Goal: Task Accomplishment & Management: Complete application form

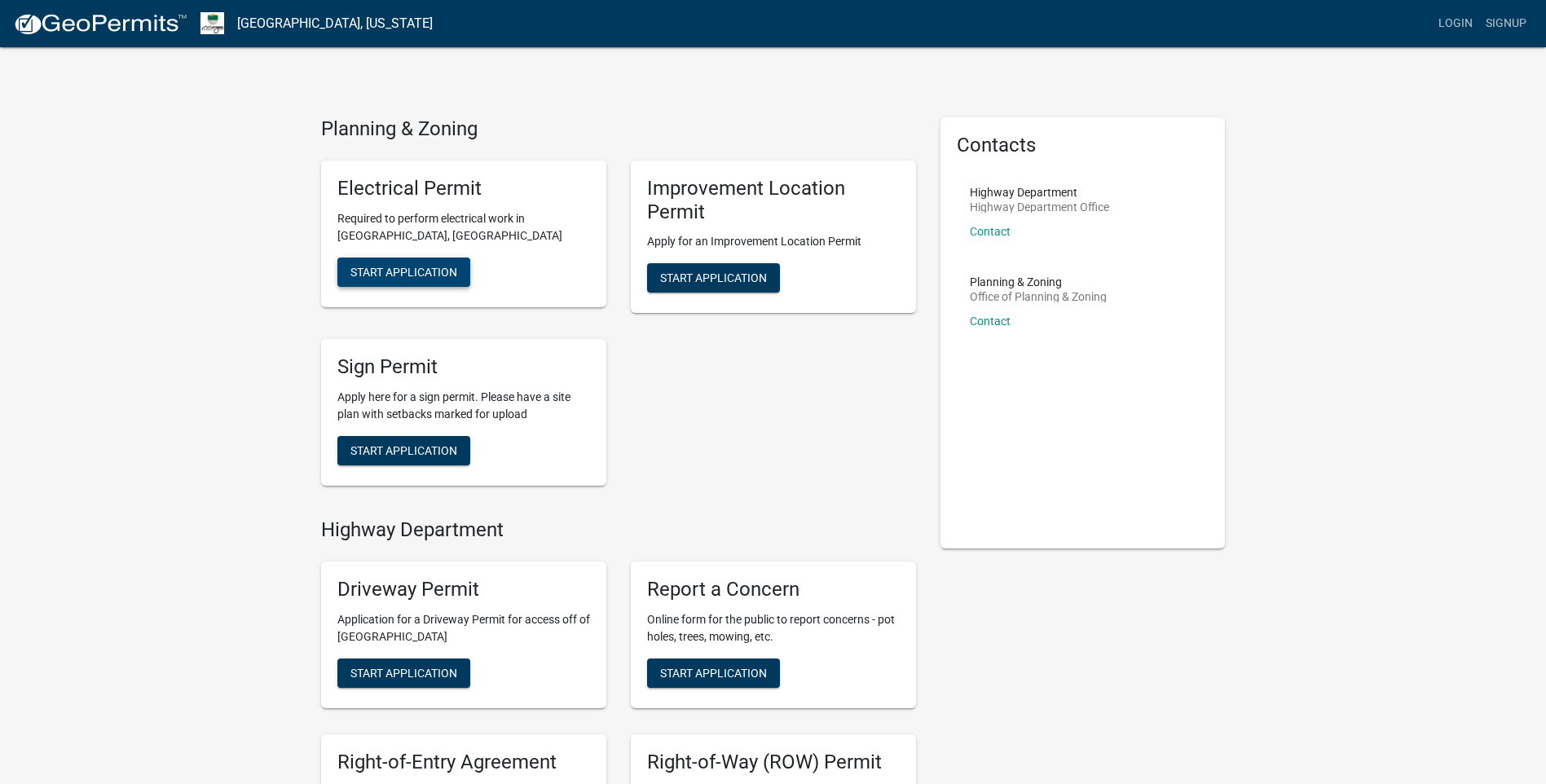
click at [363, 276] on span "Start Application" at bounding box center [404, 271] width 107 height 13
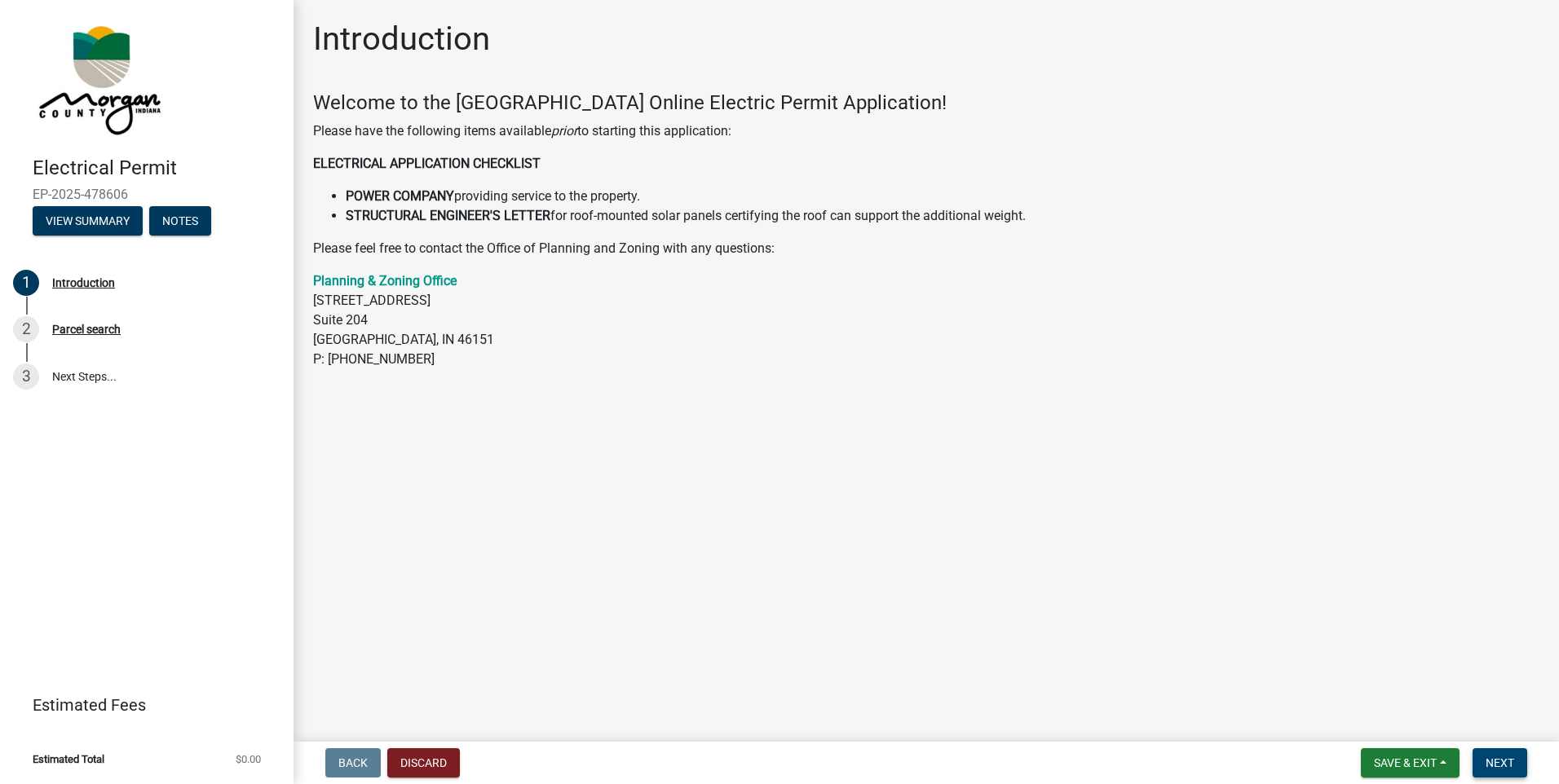
click at [1479, 757] on button "Next" at bounding box center [1501, 763] width 55 height 29
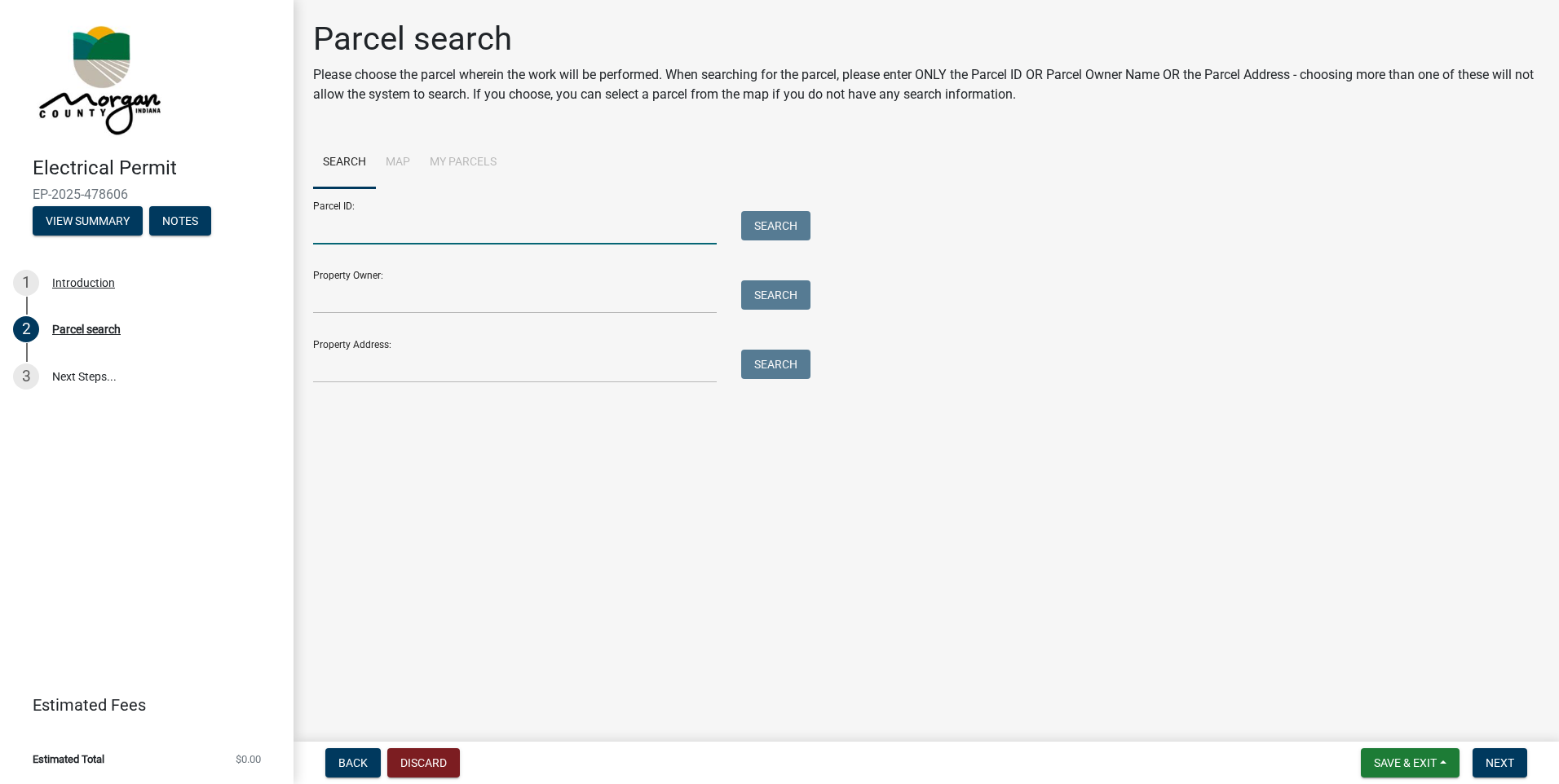
click at [415, 232] on input "Parcel ID:" at bounding box center [514, 228] width 403 height 34
click at [417, 301] on input "Property Owner:" at bounding box center [514, 298] width 403 height 34
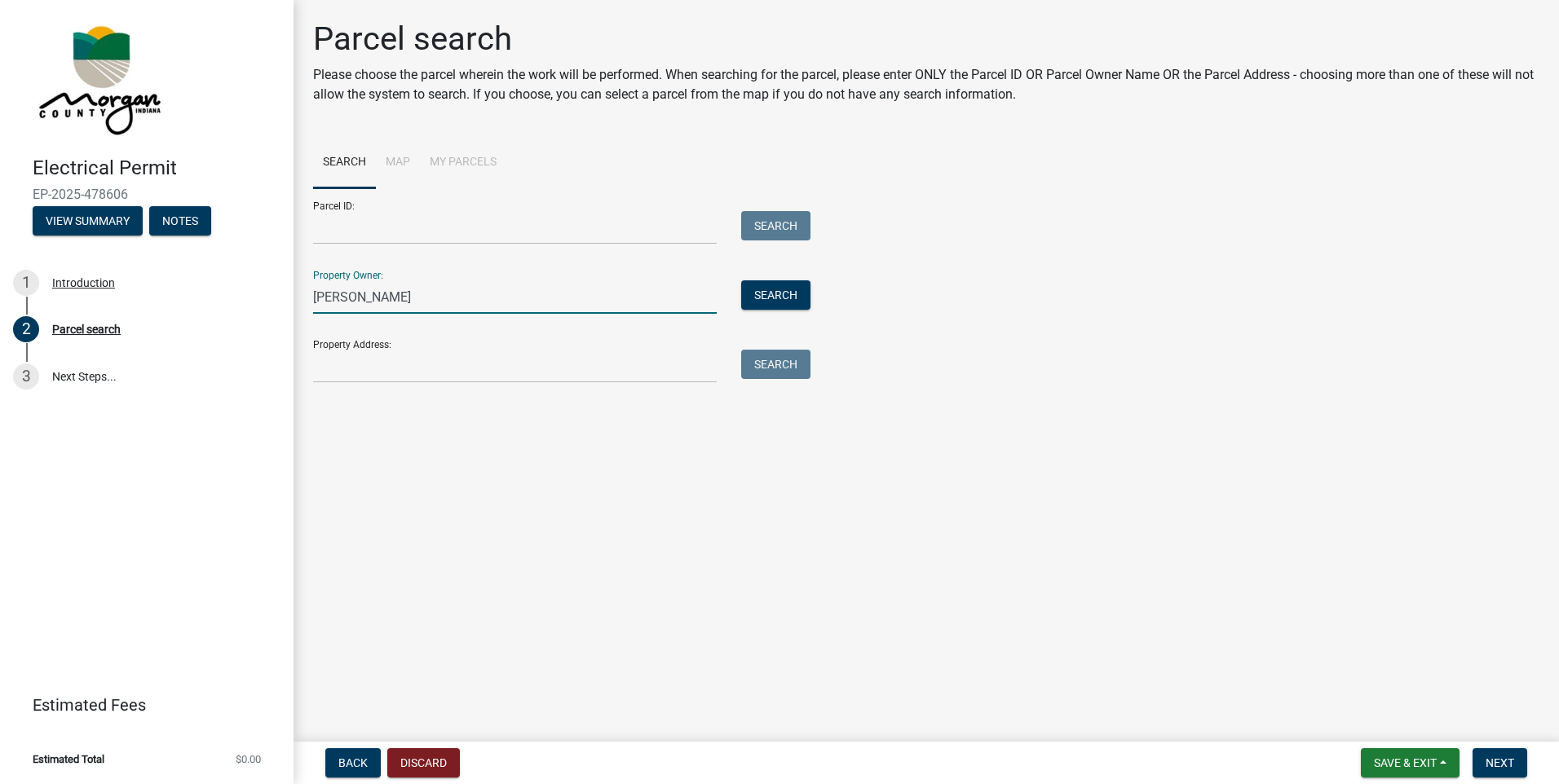
type input "[PERSON_NAME]"
click at [396, 363] on input "Property Address:" at bounding box center [514, 367] width 403 height 34
click at [438, 367] on input "Property Address:" at bounding box center [514, 367] width 403 height 34
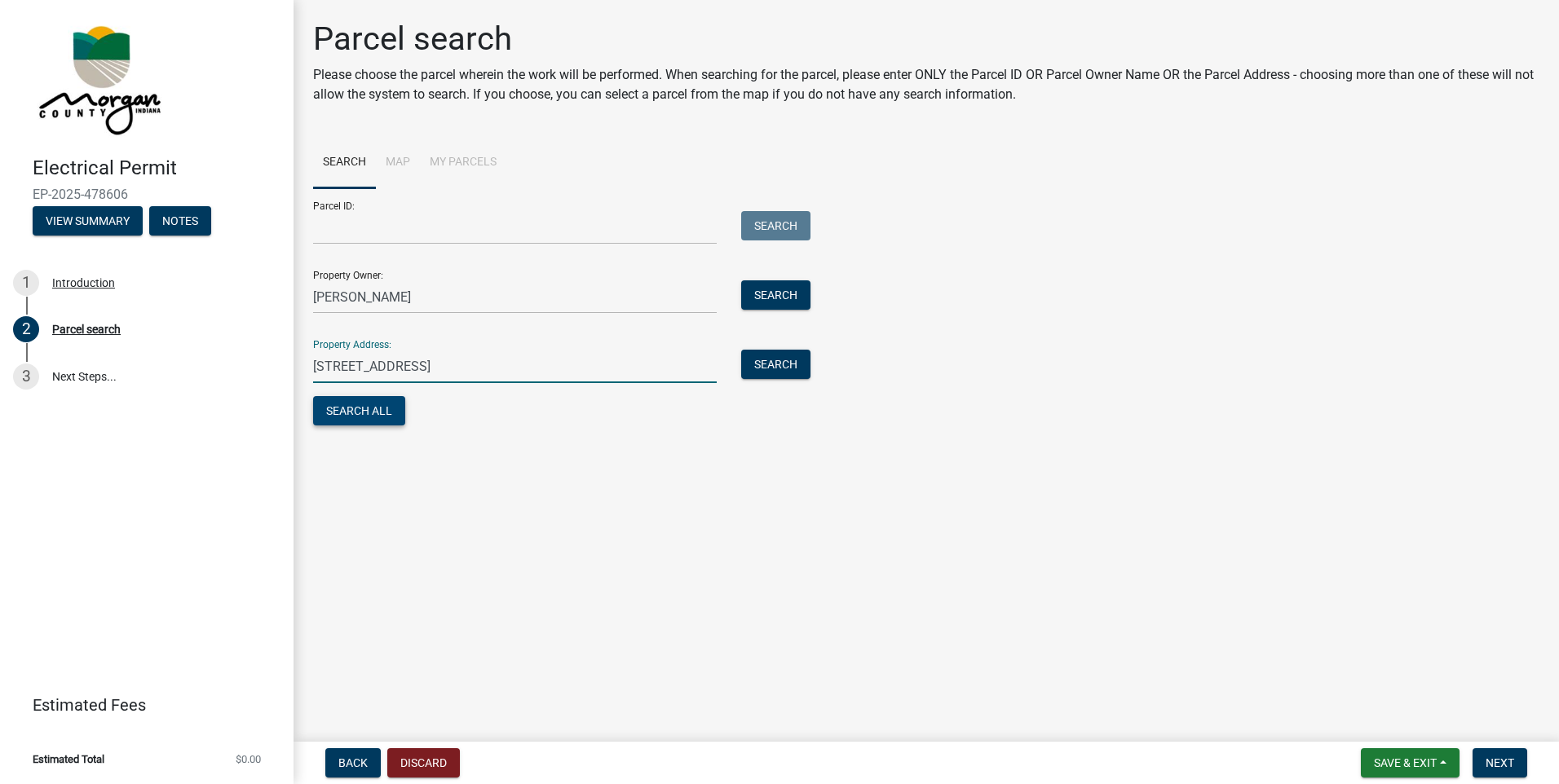
type input "[STREET_ADDRESS]"
click at [366, 404] on button "Search All" at bounding box center [359, 410] width 92 height 29
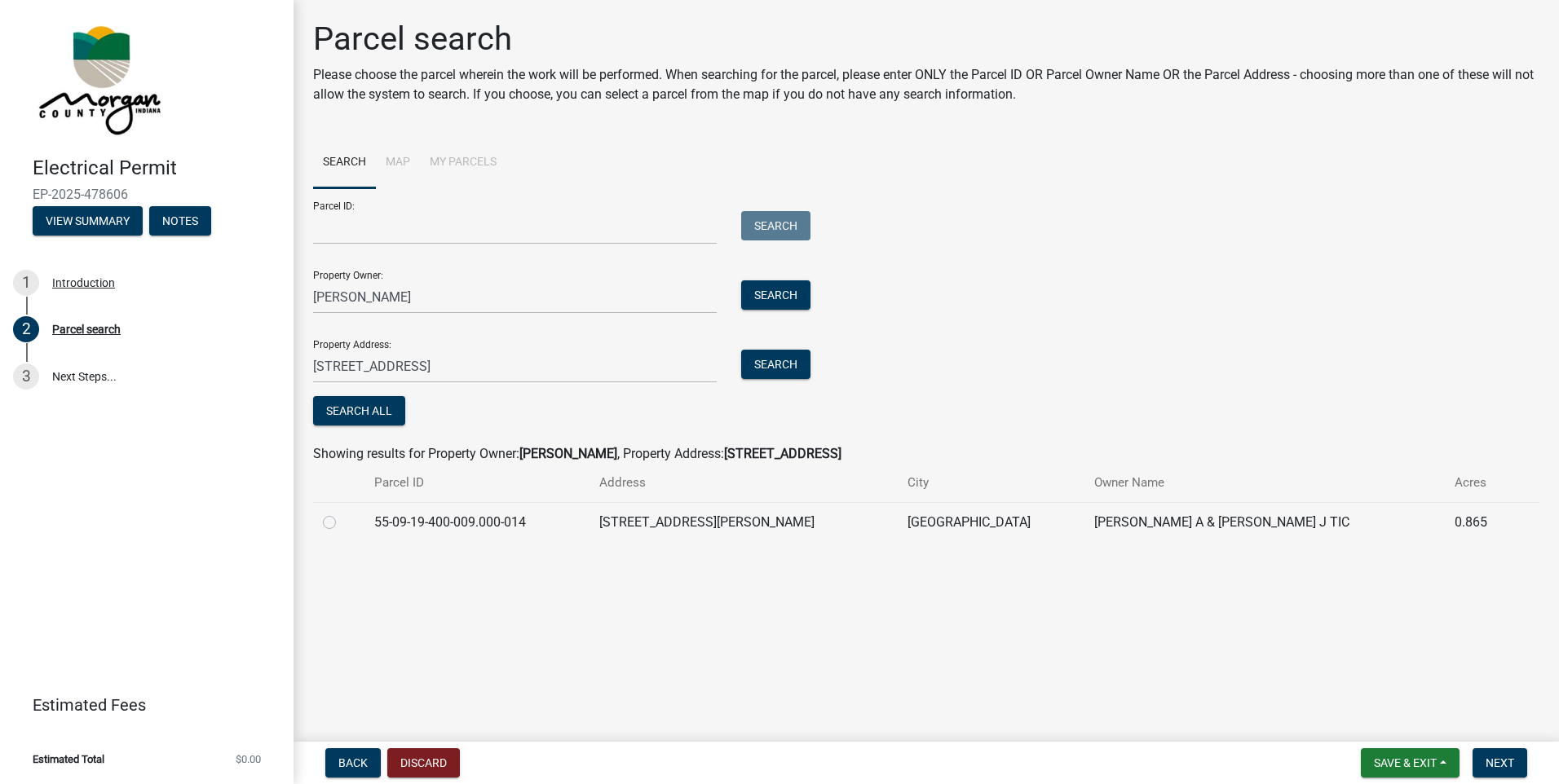
click at [342, 513] on label at bounding box center [342, 513] width 0 height 0
click at [342, 521] on input "radio" at bounding box center [347, 518] width 11 height 11
radio input "true"
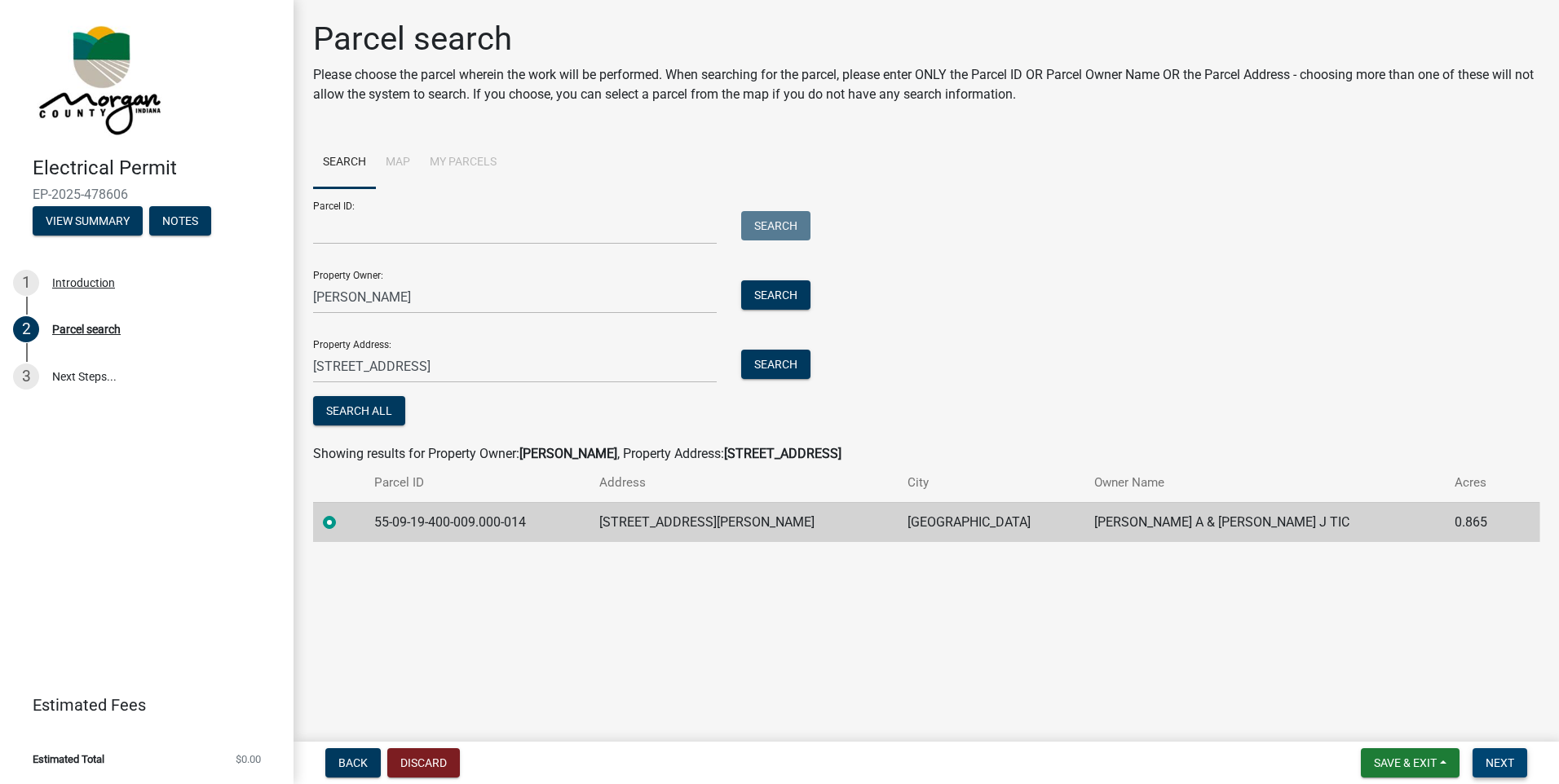
click at [1488, 750] on button "Next" at bounding box center [1501, 763] width 55 height 29
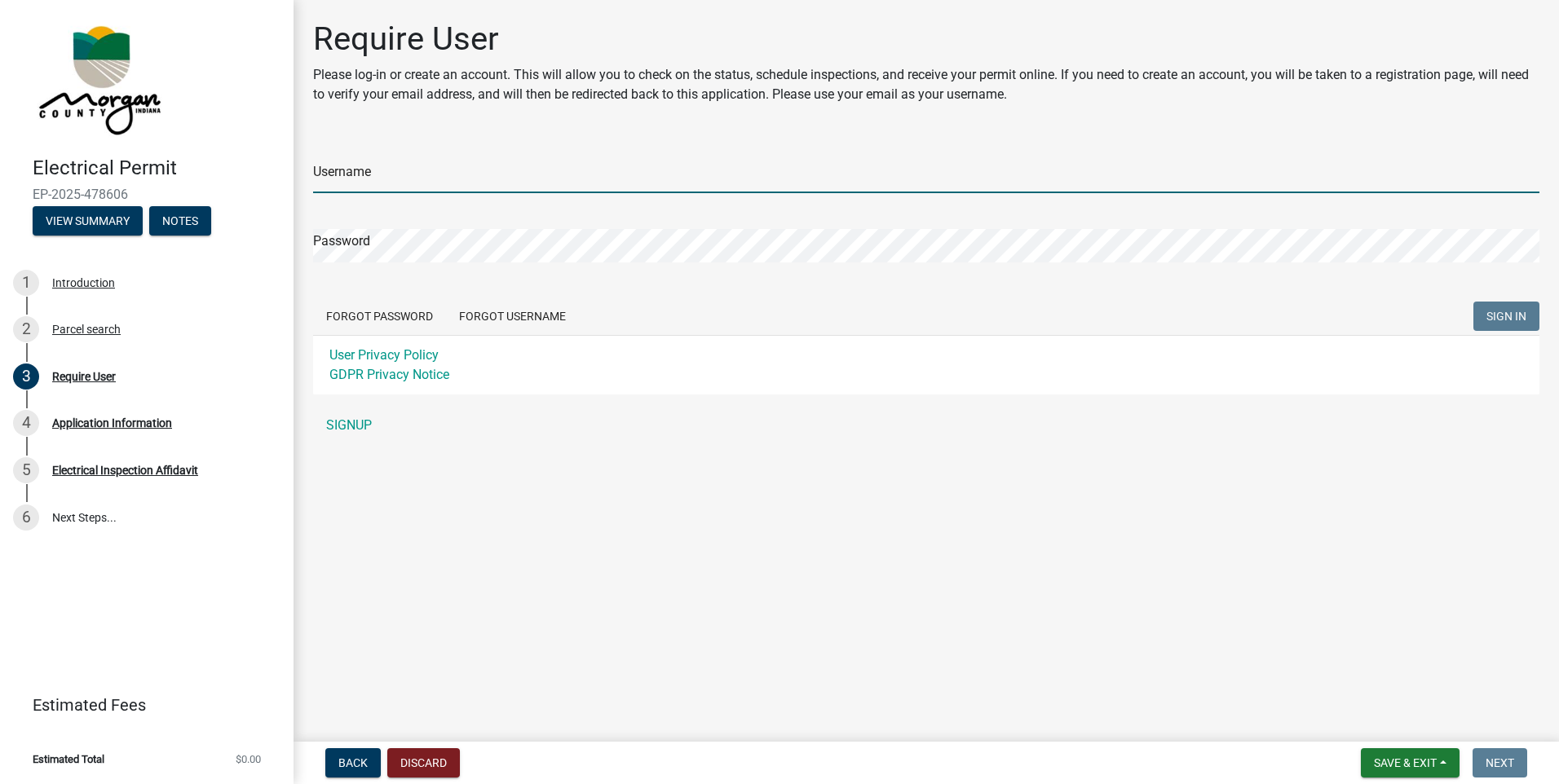
click at [435, 173] on input "Username" at bounding box center [926, 176] width 1227 height 34
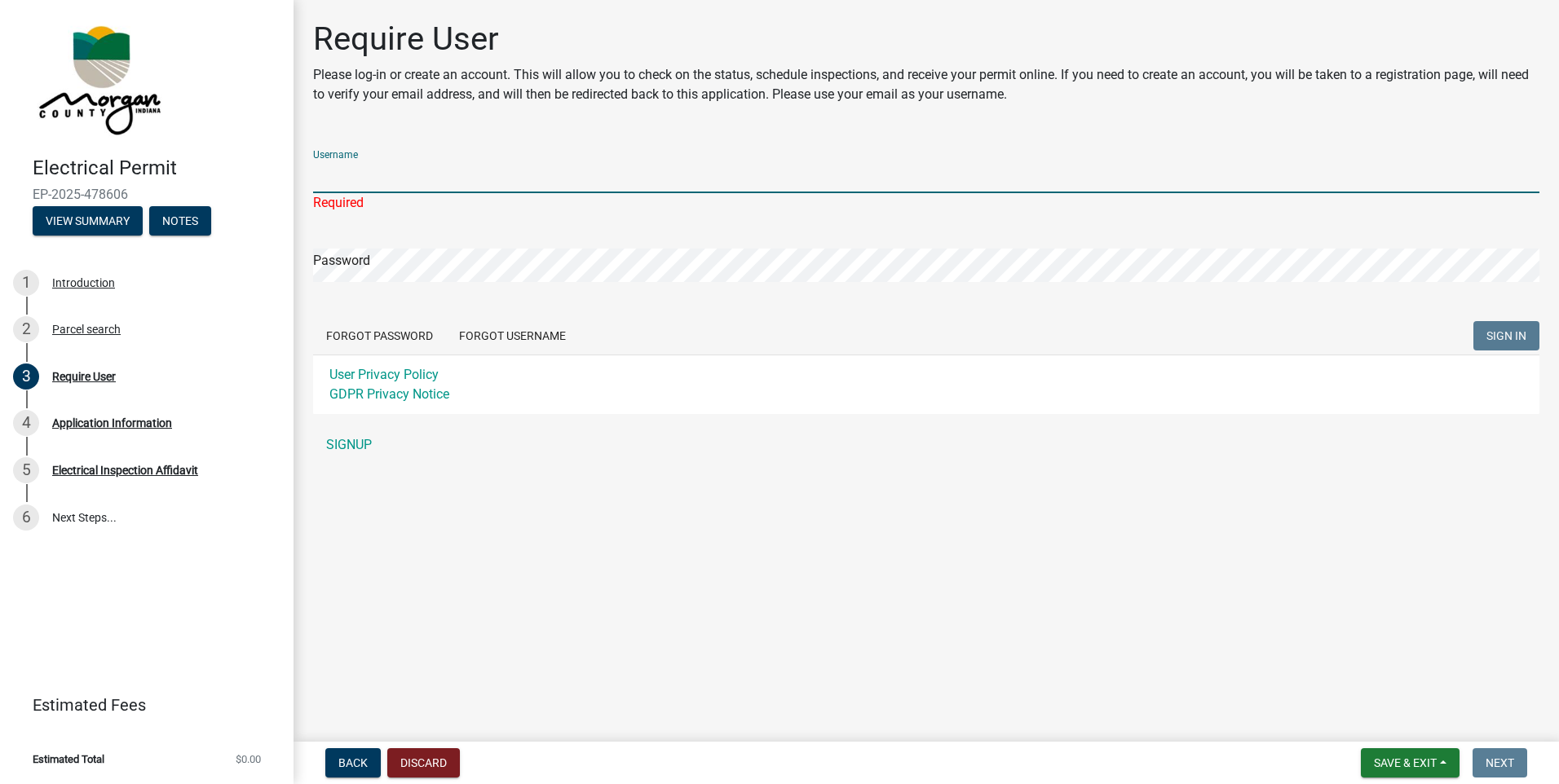
paste input "livewireconsulting"
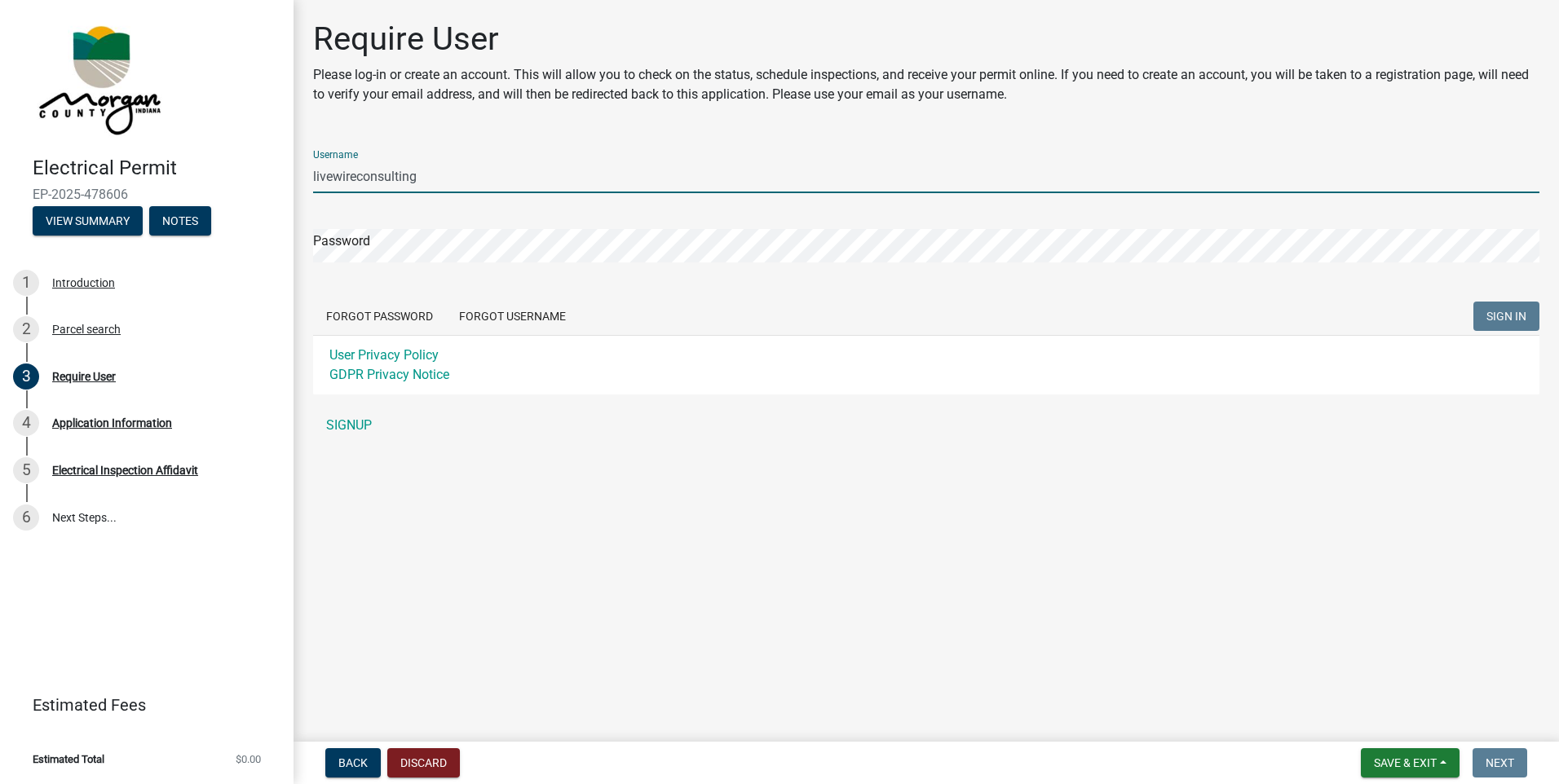
type input "livewireconsulting"
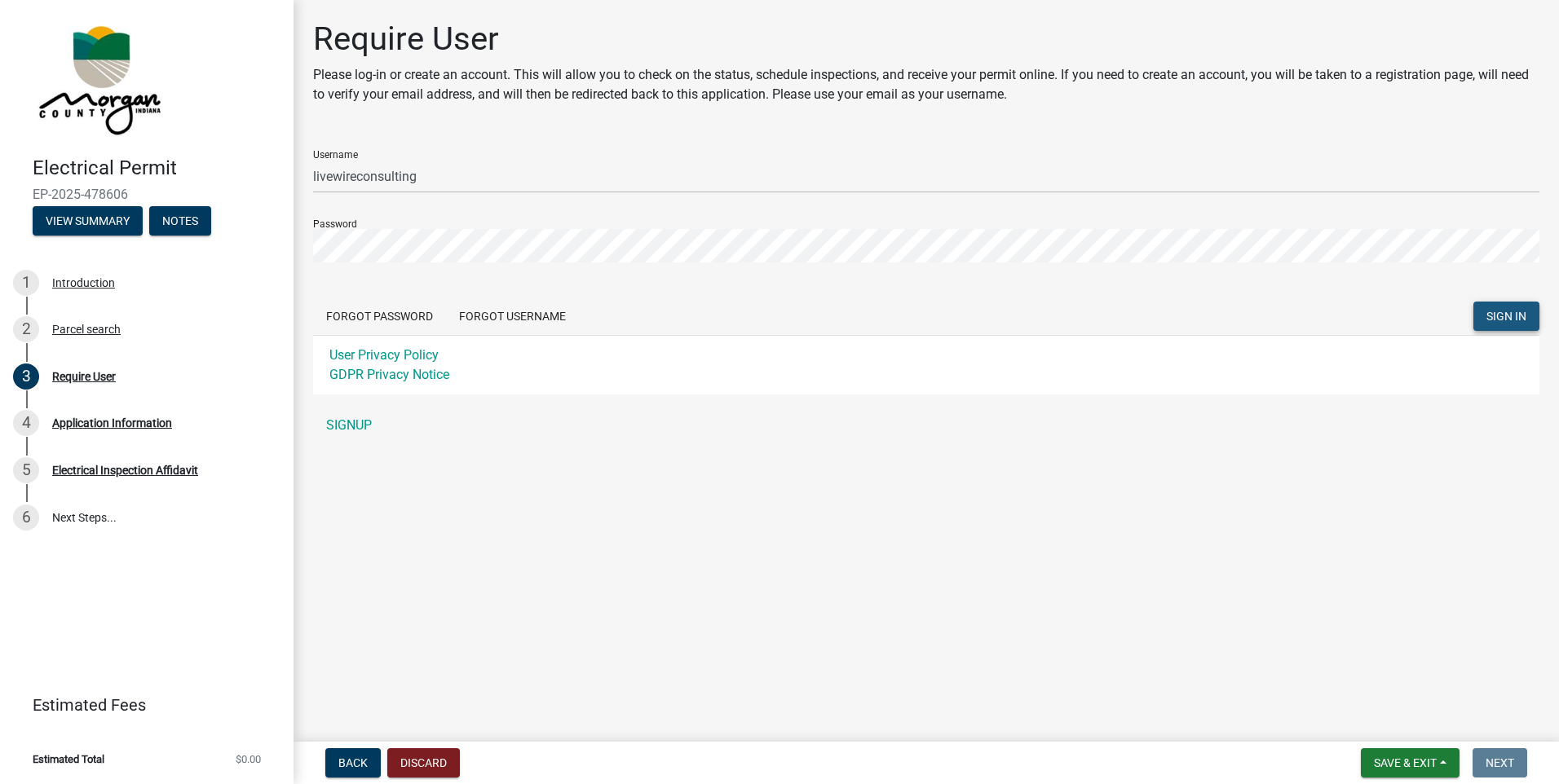
click at [1506, 314] on span "SIGN IN" at bounding box center [1506, 316] width 40 height 13
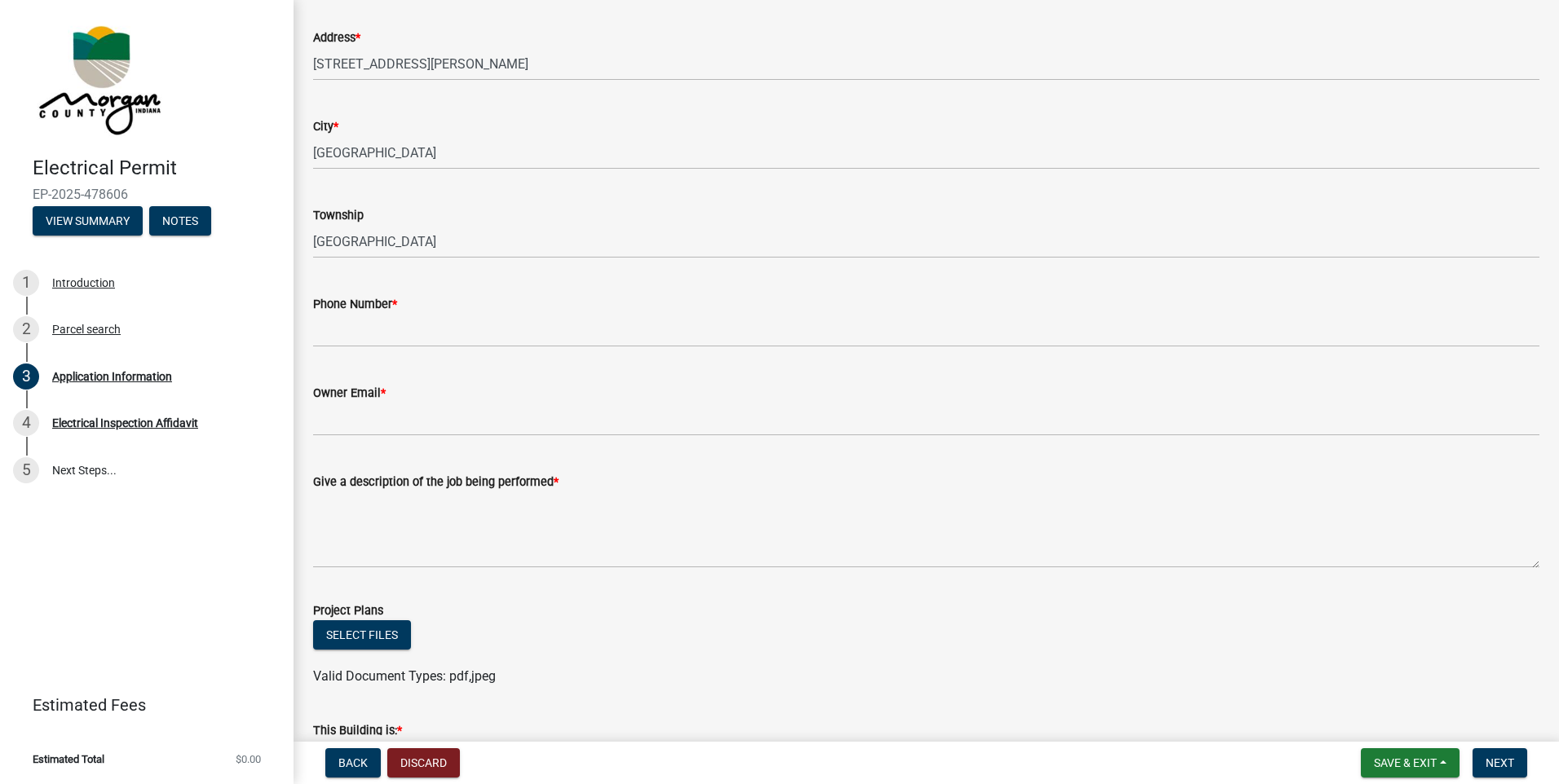
scroll to position [245, 0]
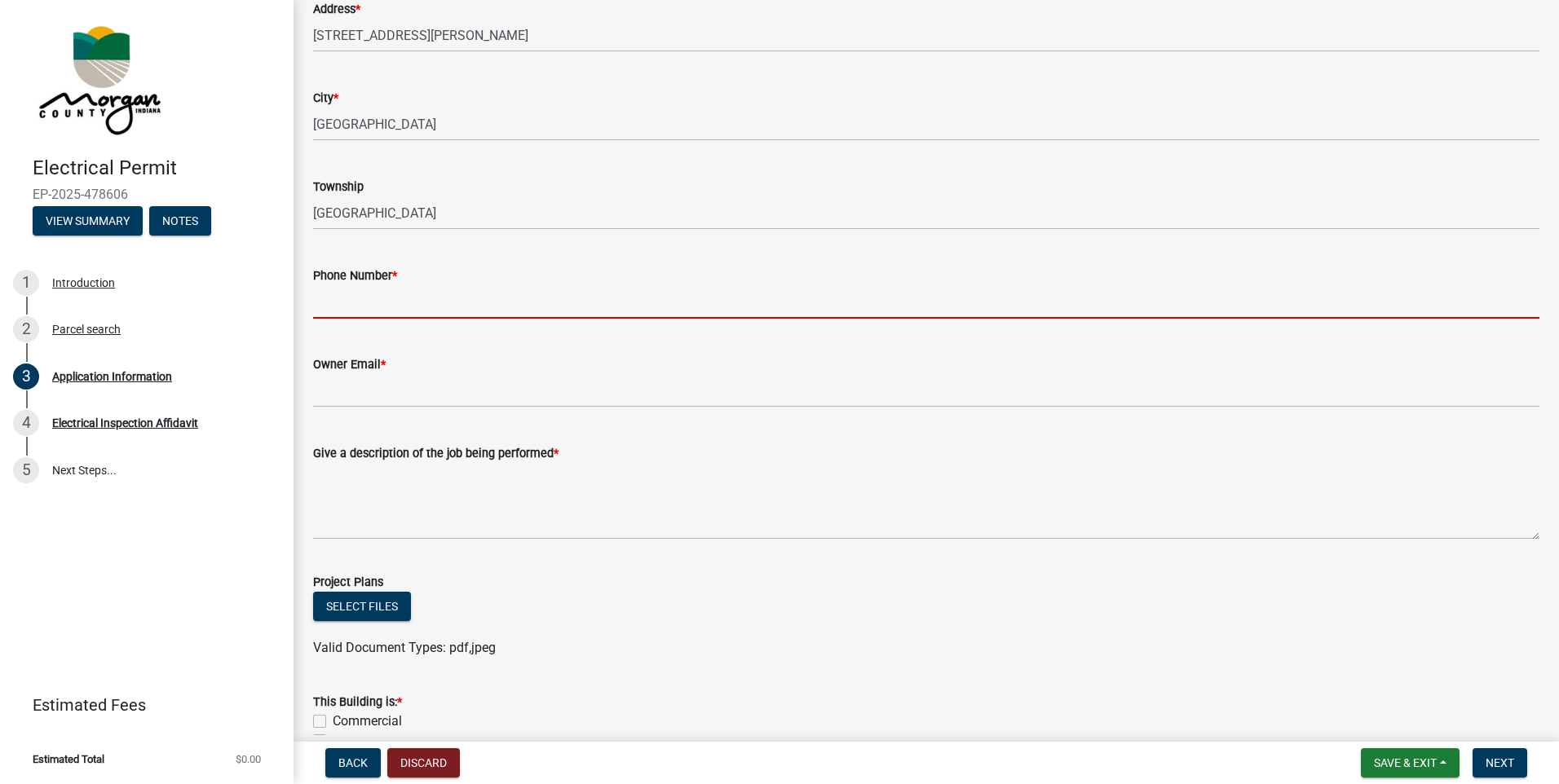
click at [407, 312] on input "Phone Number *" at bounding box center [926, 302] width 1227 height 34
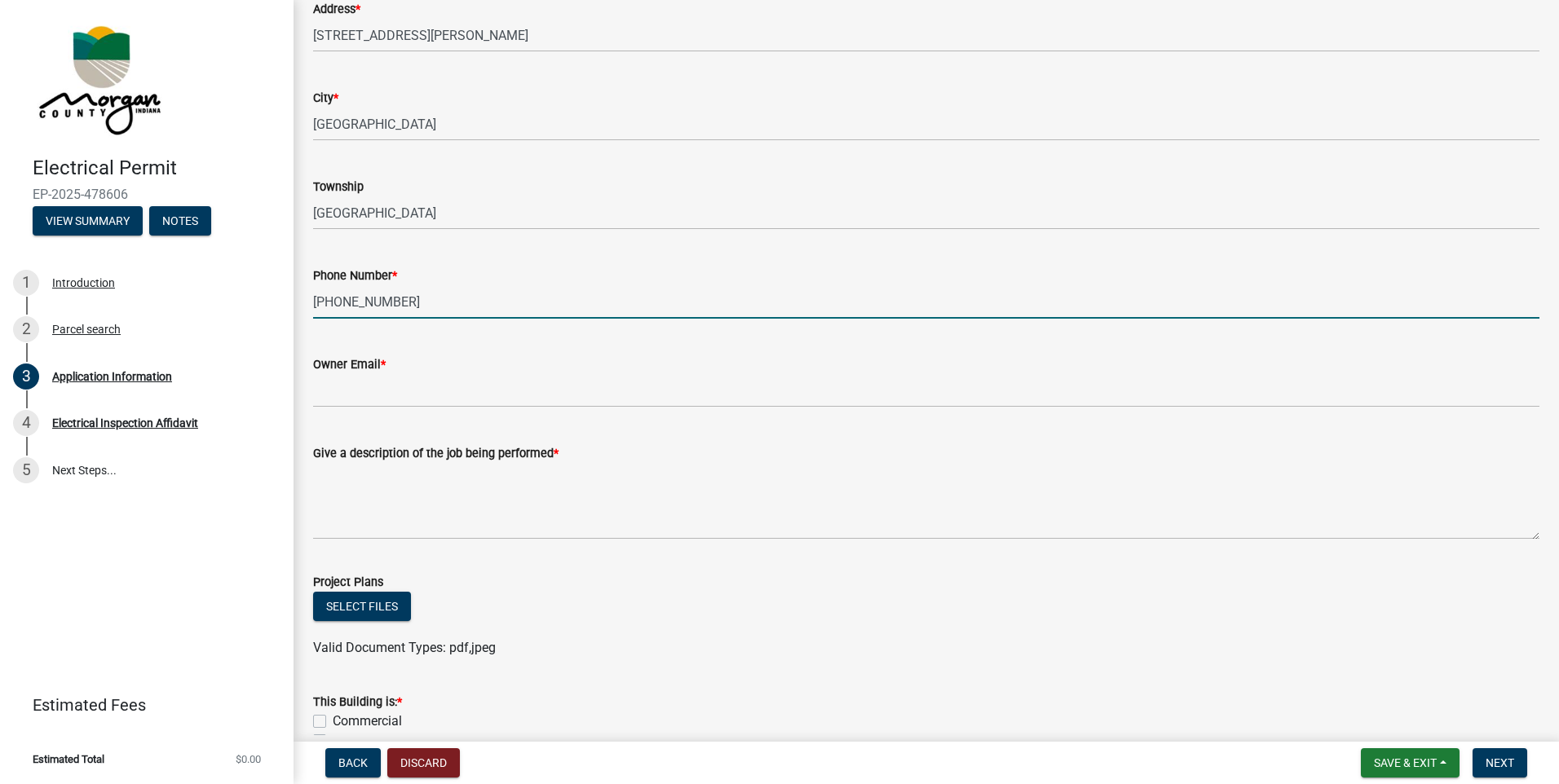
type input "[PHONE_NUMBER]"
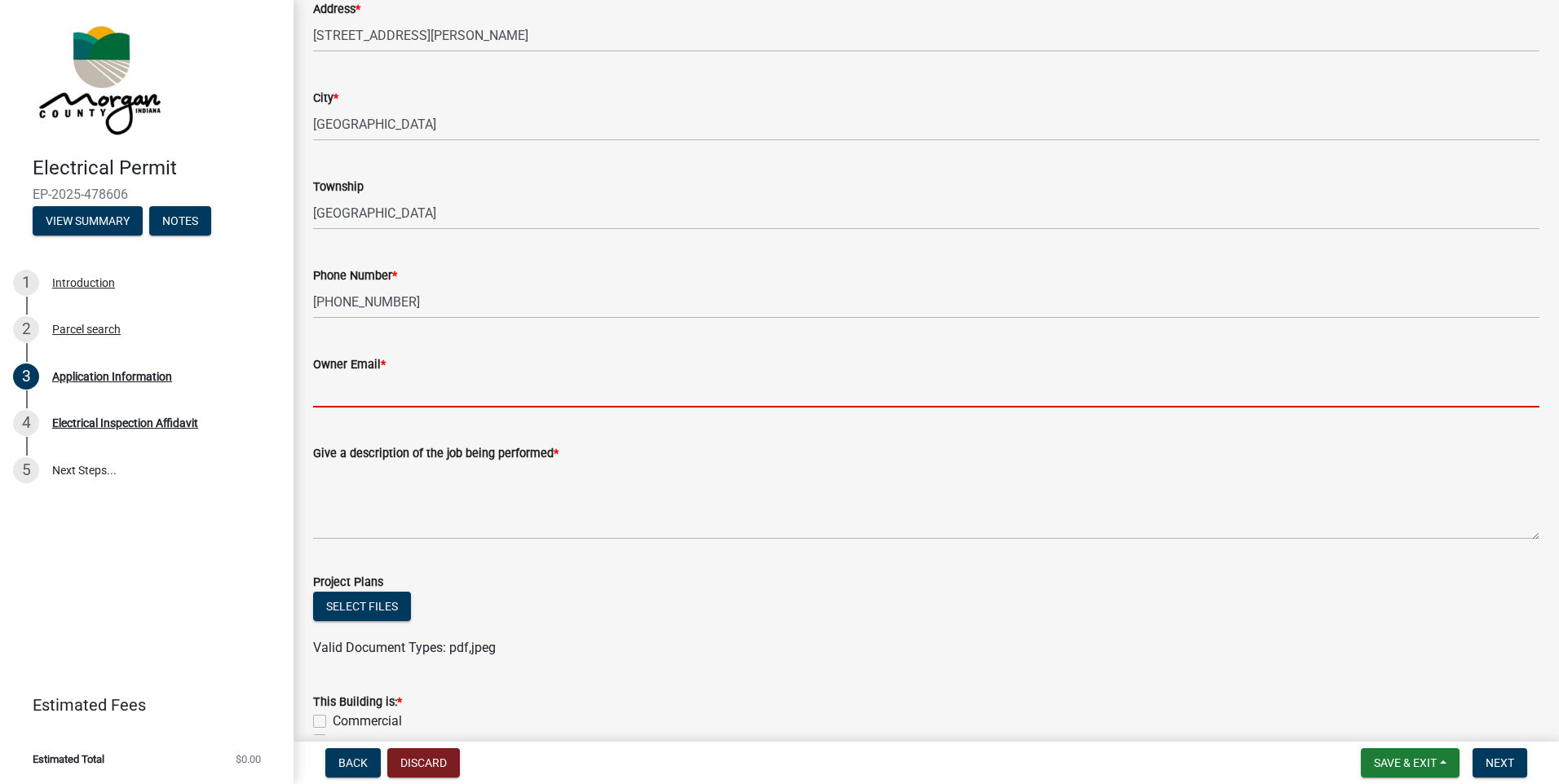
click at [415, 385] on input "Owner Email *" at bounding box center [926, 391] width 1227 height 34
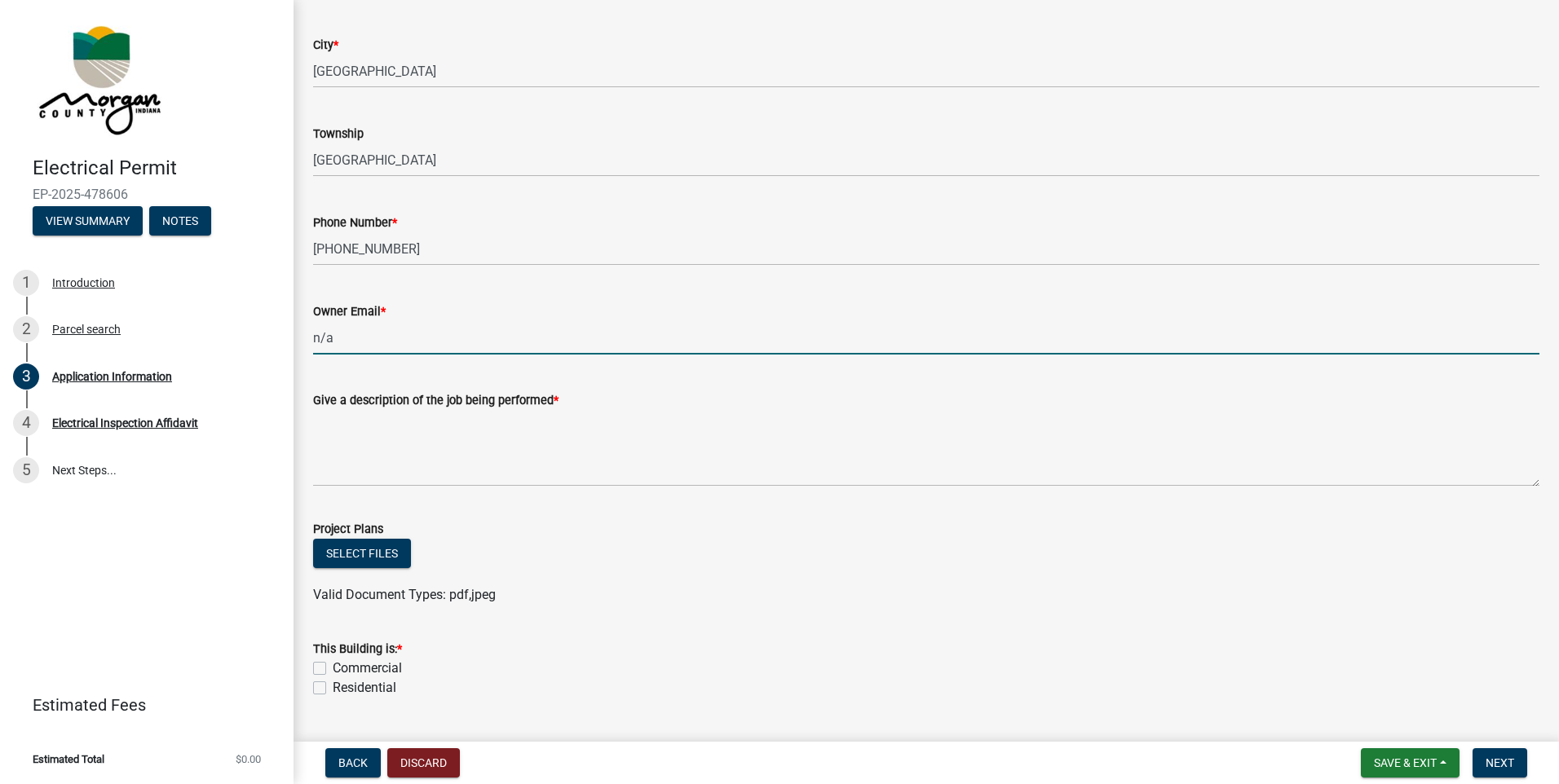
scroll to position [326, 0]
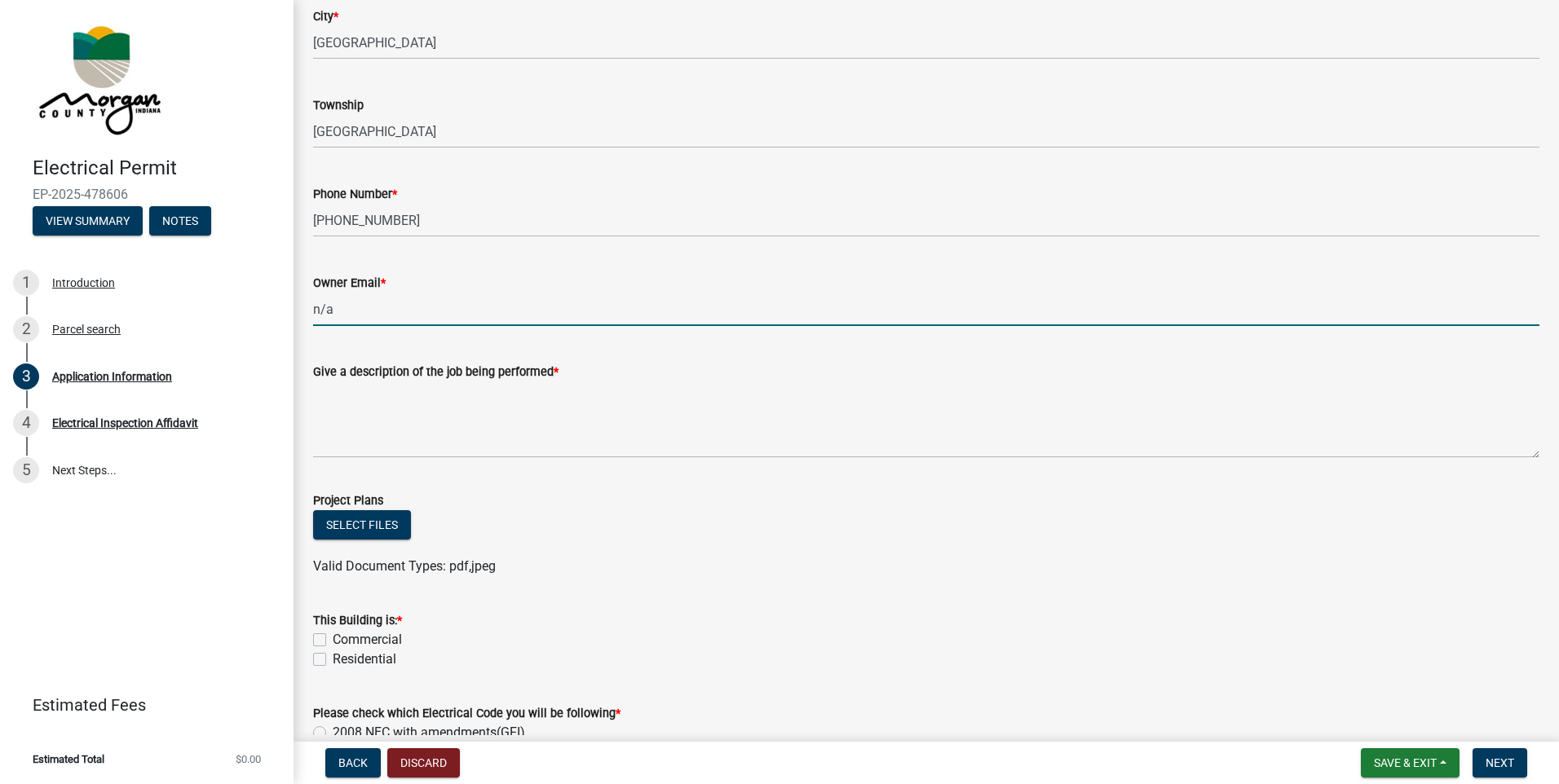
type input "n/a"
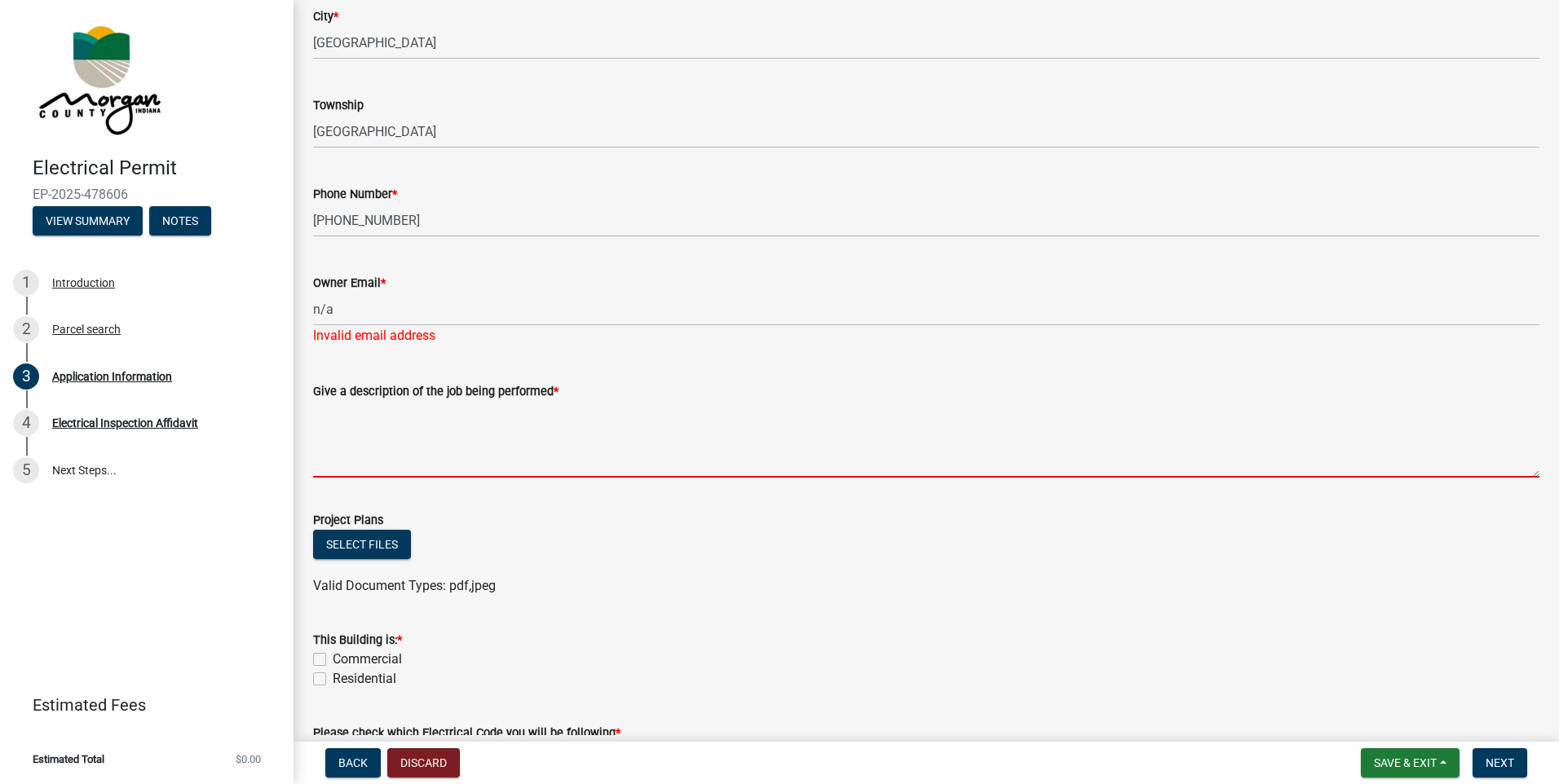
click at [464, 434] on textarea "Give a description of the job being performed *" at bounding box center [926, 439] width 1227 height 76
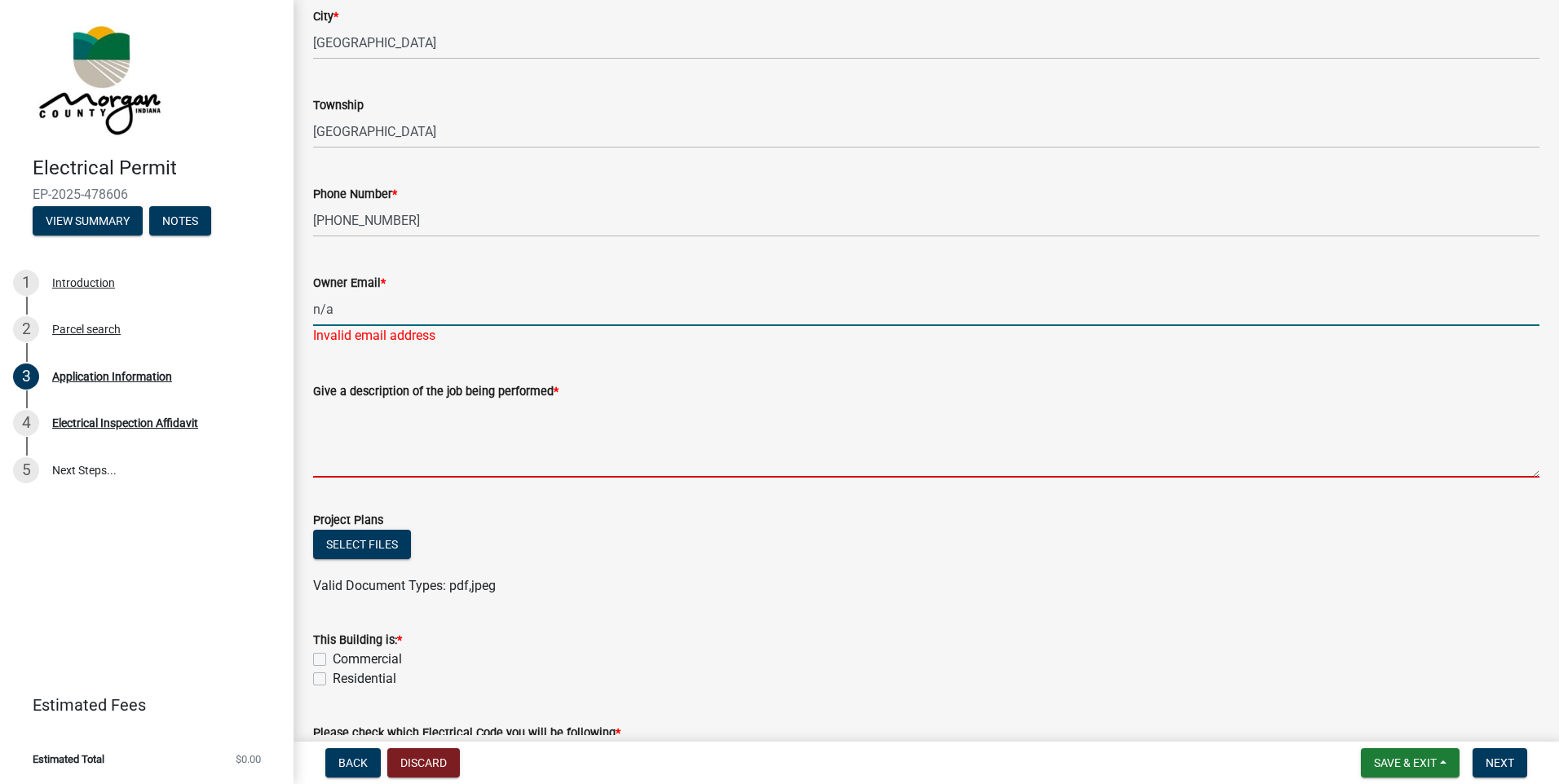
click at [367, 300] on input "n/a" at bounding box center [926, 309] width 1227 height 34
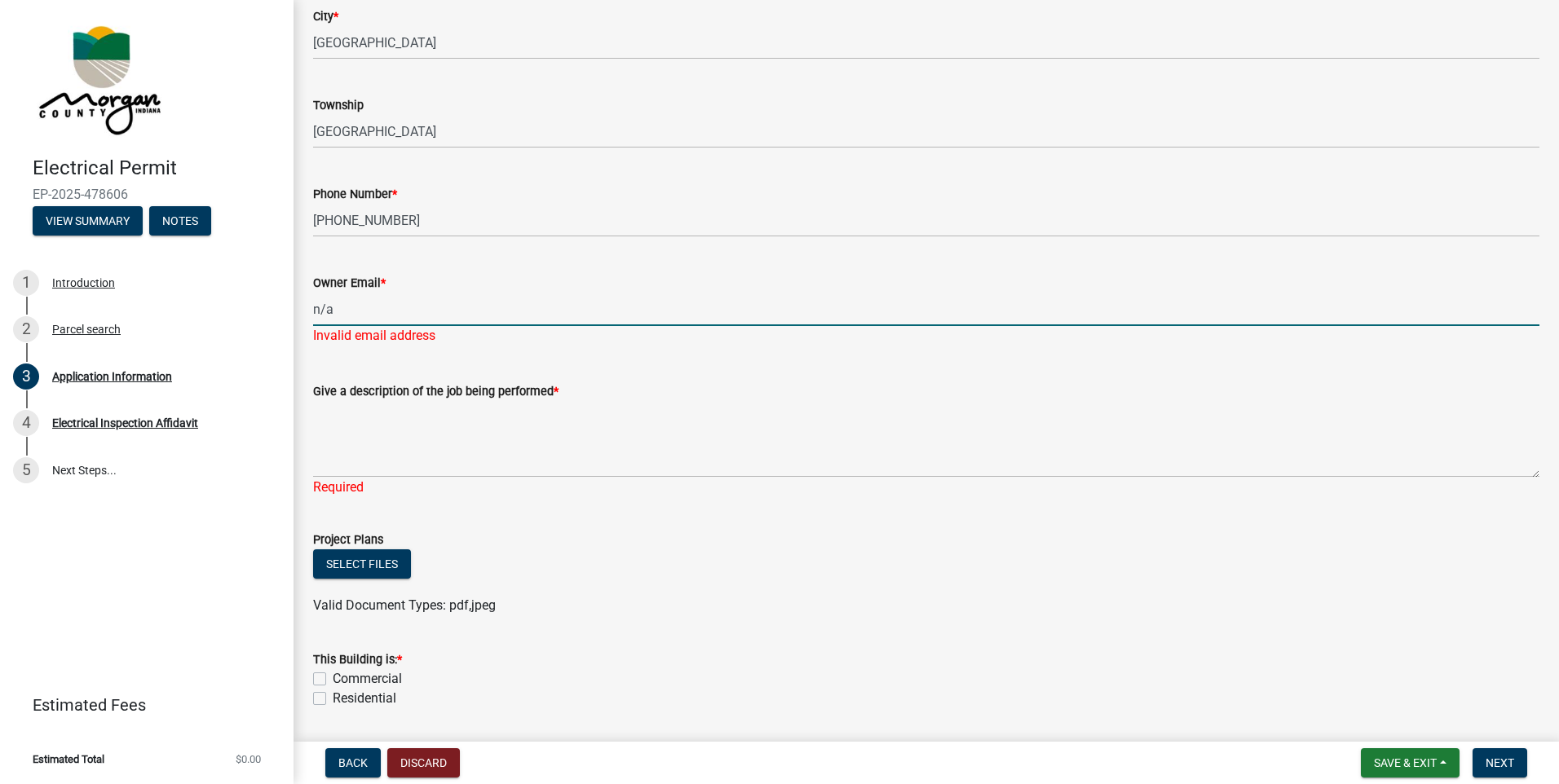
click at [367, 300] on input "n/a" at bounding box center [926, 309] width 1227 height 34
type input "[EMAIL_ADDRESS][DOMAIN_NAME]"
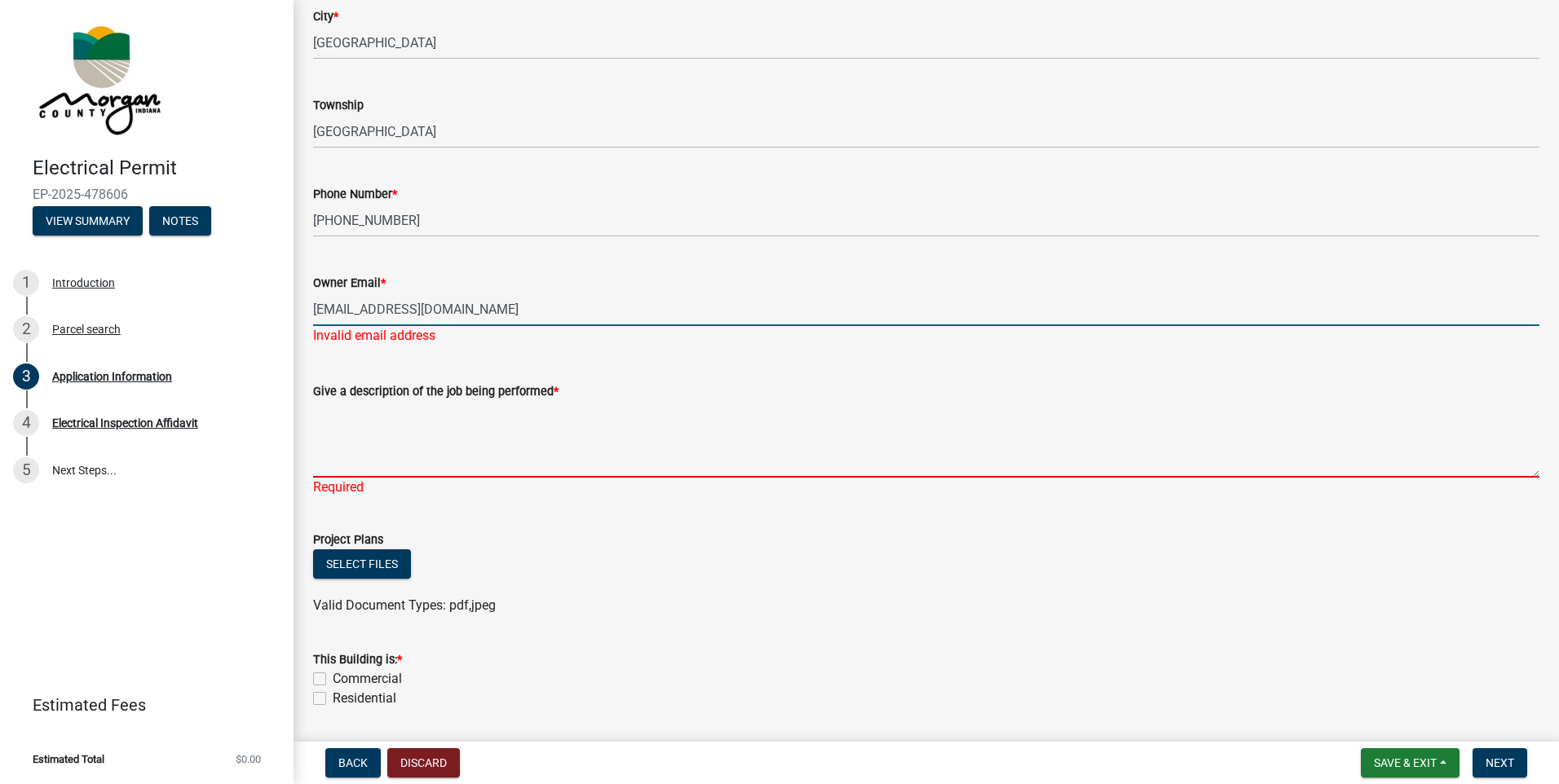
click at [355, 462] on div "Give a description of the job being performed * Required" at bounding box center [926, 428] width 1227 height 138
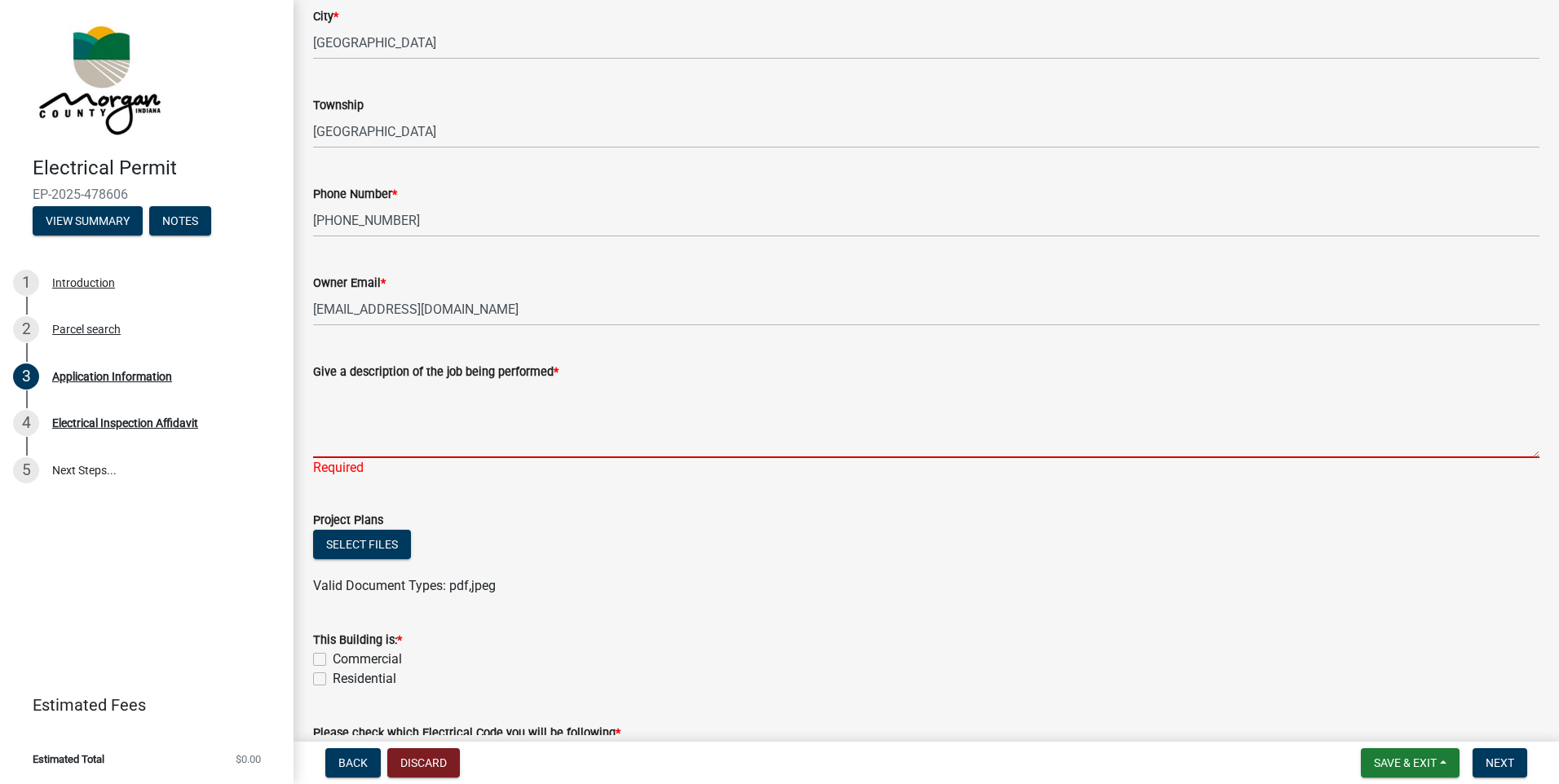
click at [349, 438] on textarea "Give a description of the job being performed *" at bounding box center [926, 420] width 1227 height 76
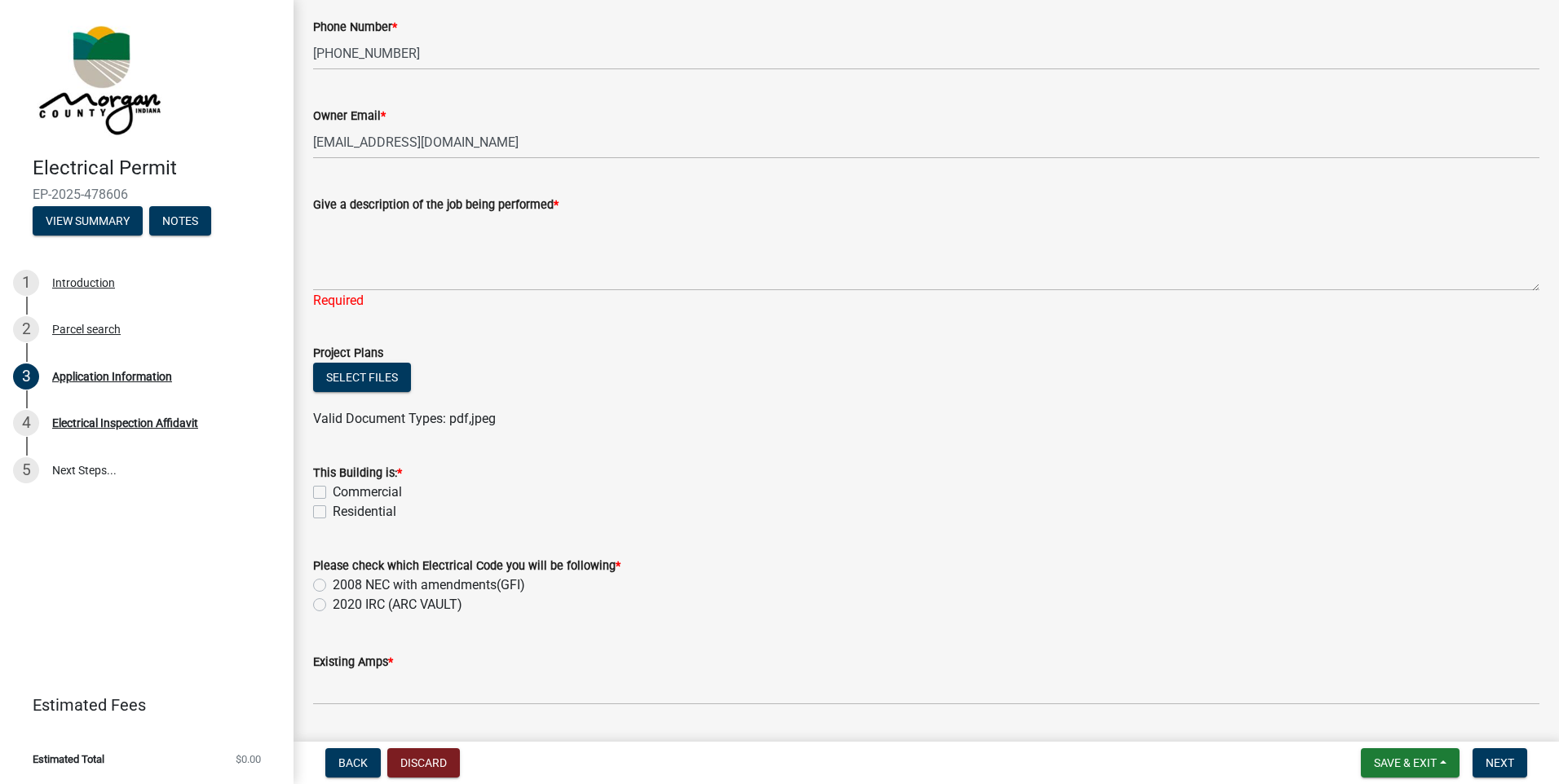
scroll to position [571, 0]
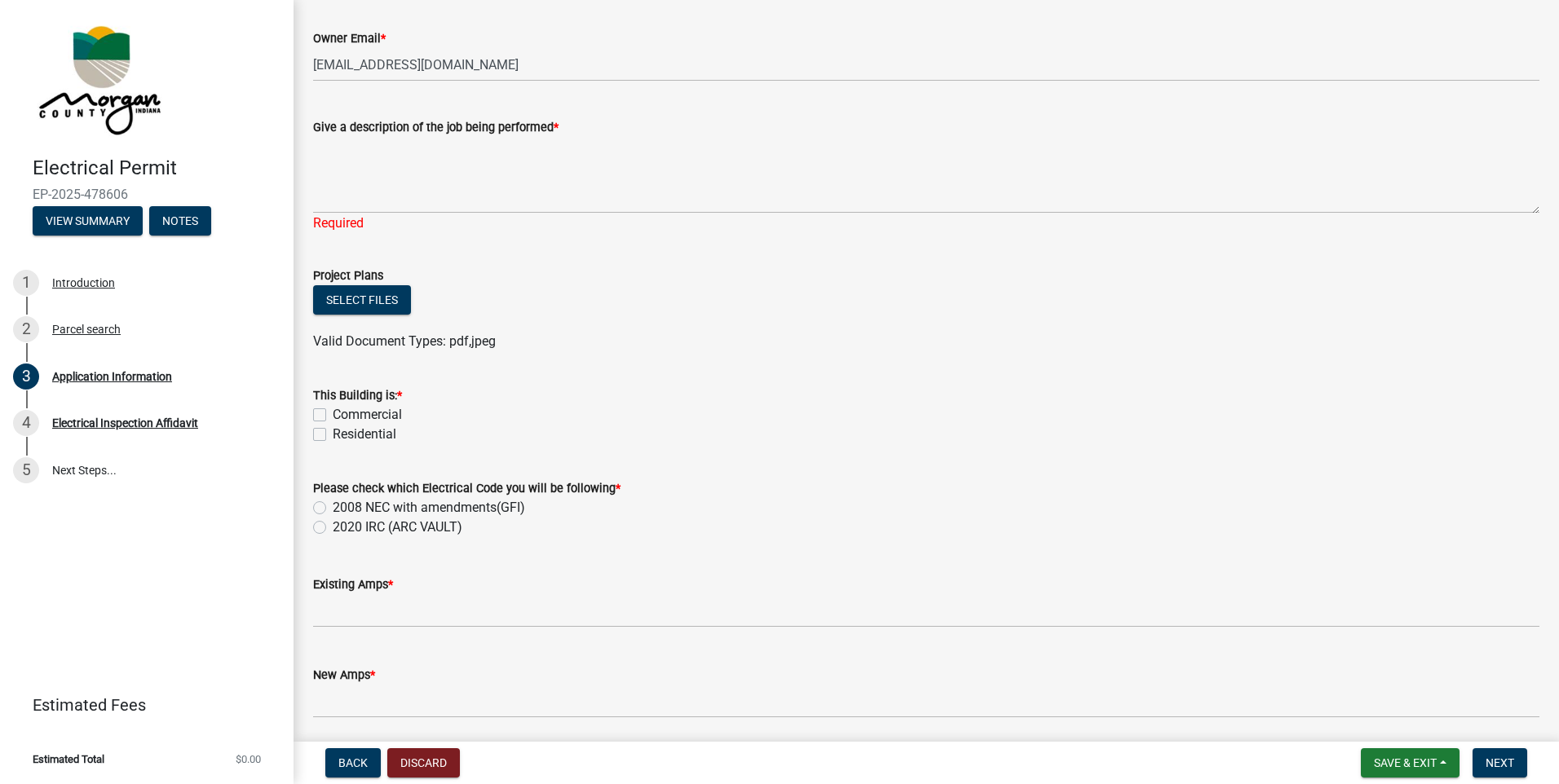
click at [332, 427] on label "Residential" at bounding box center [364, 434] width 64 height 19
click at [332, 427] on input "Residential" at bounding box center [338, 430] width 11 height 11
checkbox input "true"
checkbox input "false"
checkbox input "true"
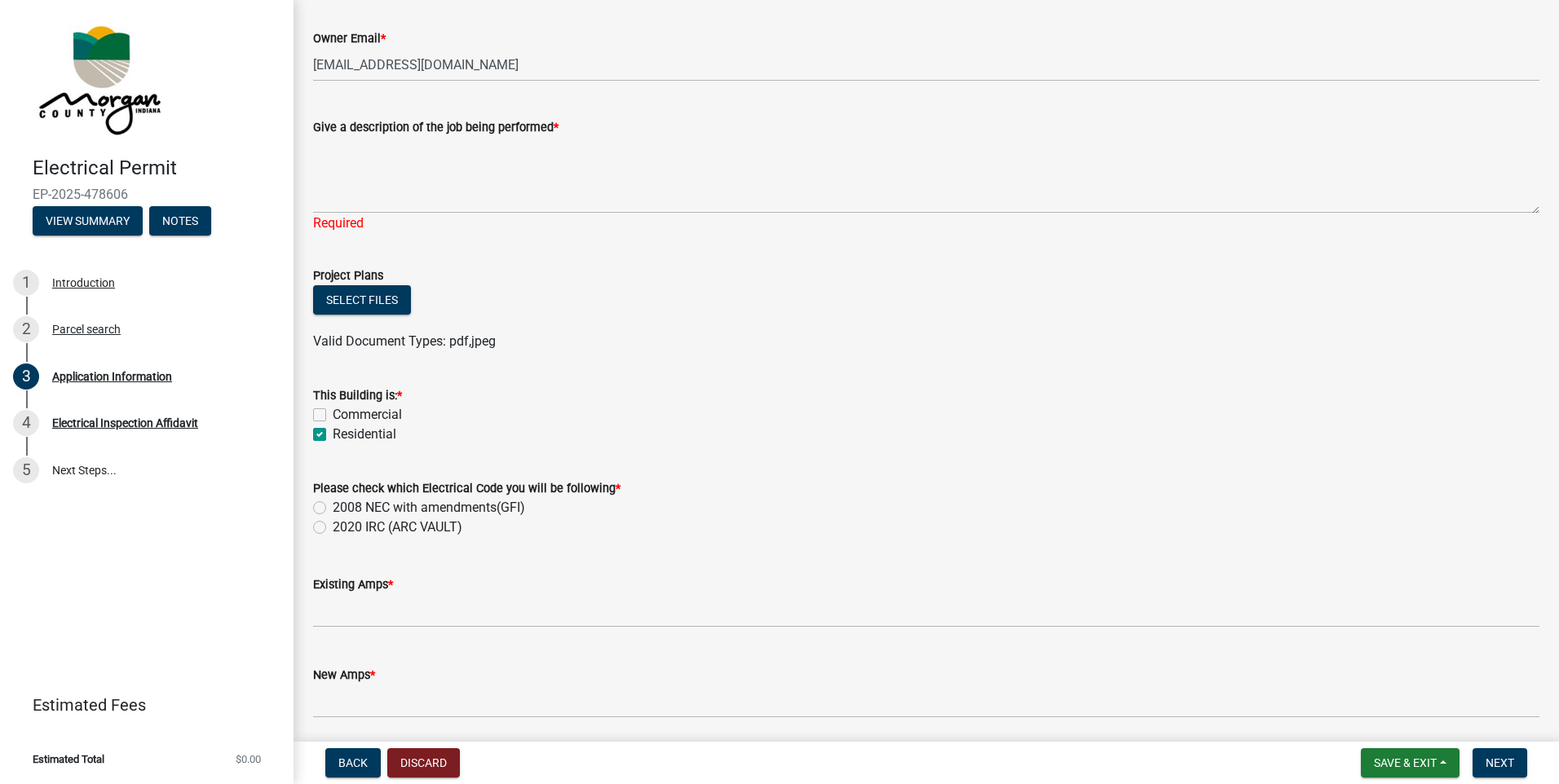
click at [332, 503] on label "2008 NEC with amendments(GFI)" at bounding box center [428, 508] width 192 height 19
click at [332, 503] on input "2008 NEC with amendments(GFI)" at bounding box center [338, 503] width 11 height 11
radio input "true"
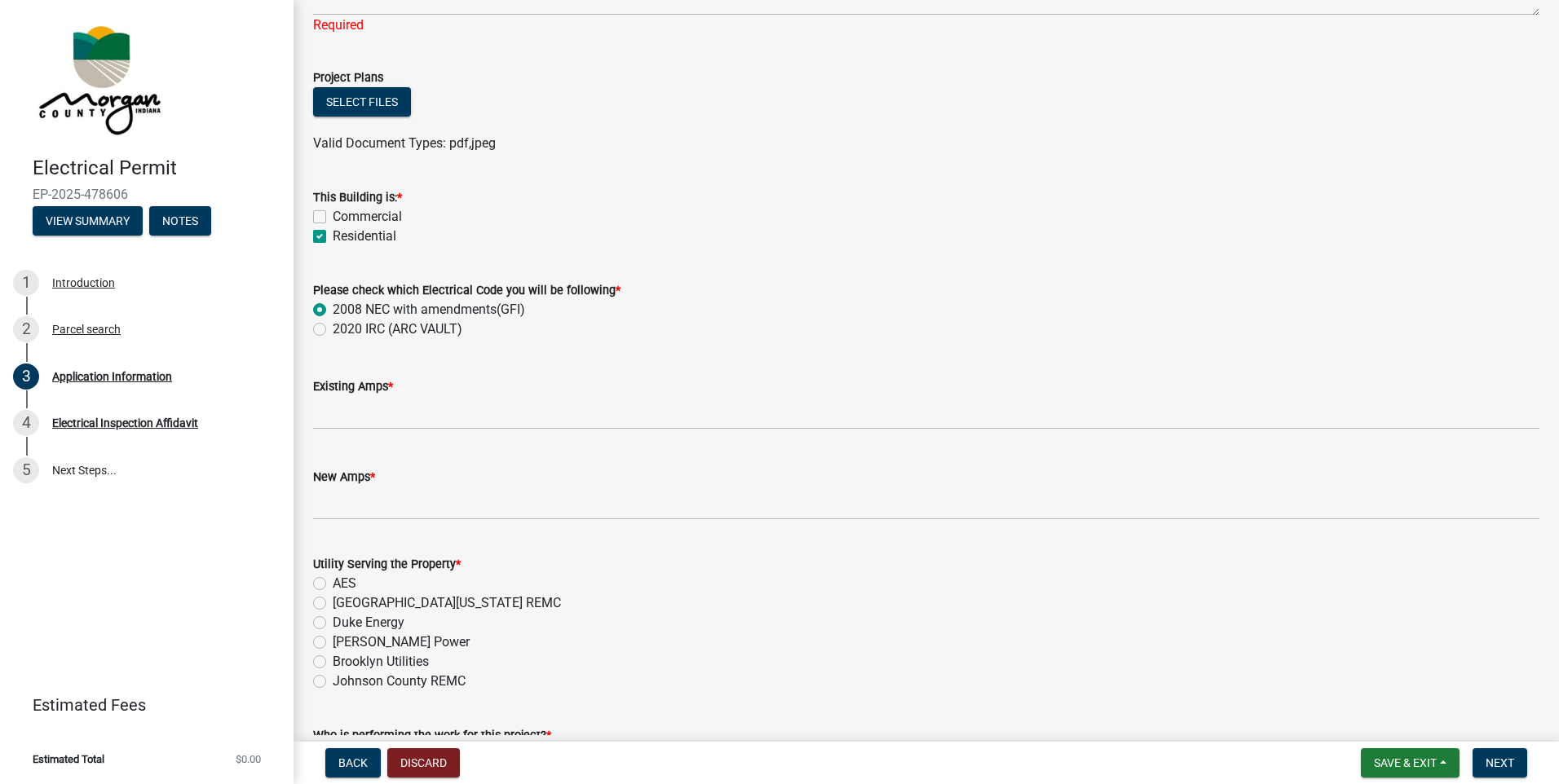
scroll to position [815, 0]
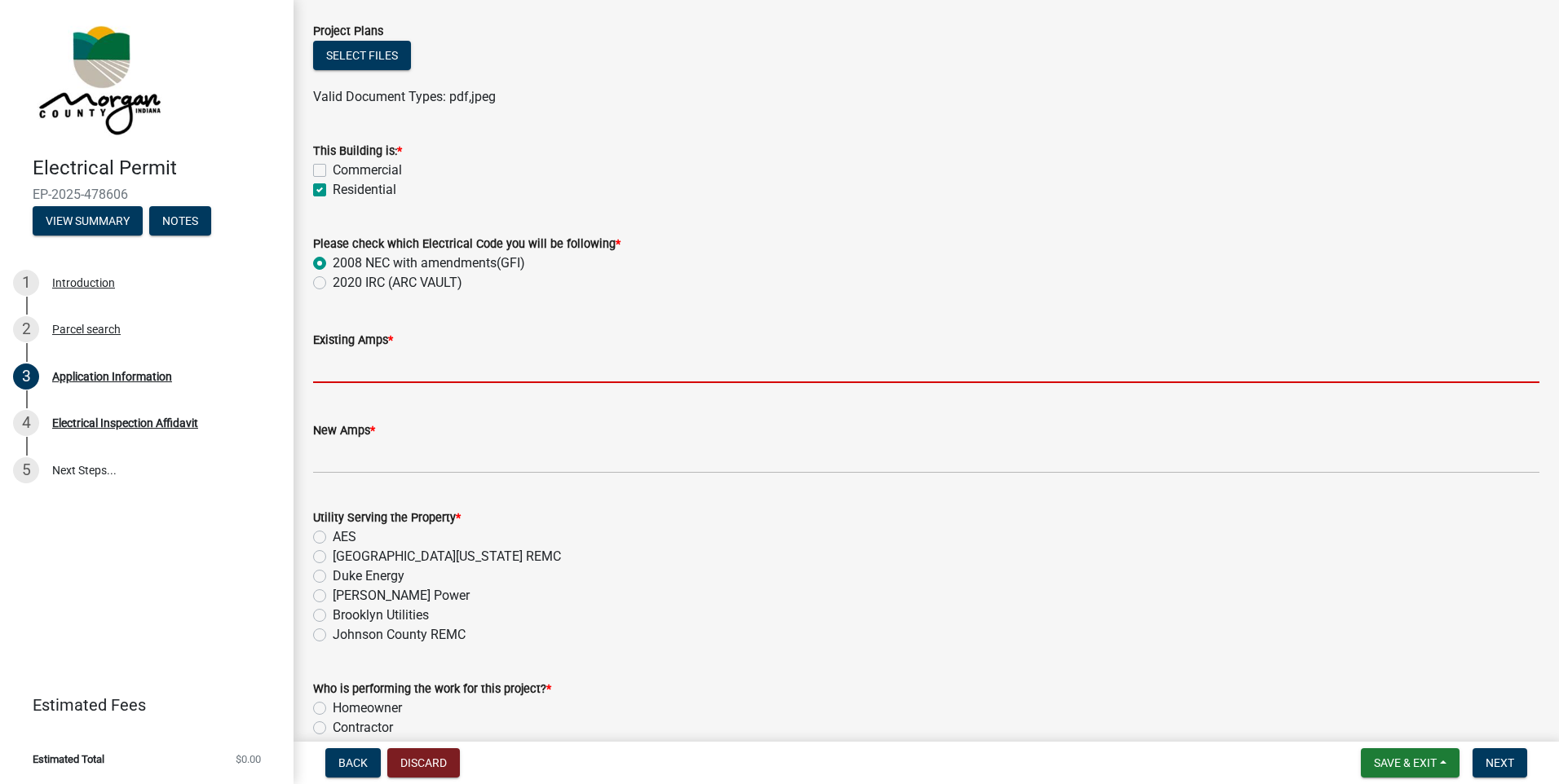
click at [400, 362] on input "text" at bounding box center [926, 367] width 1227 height 34
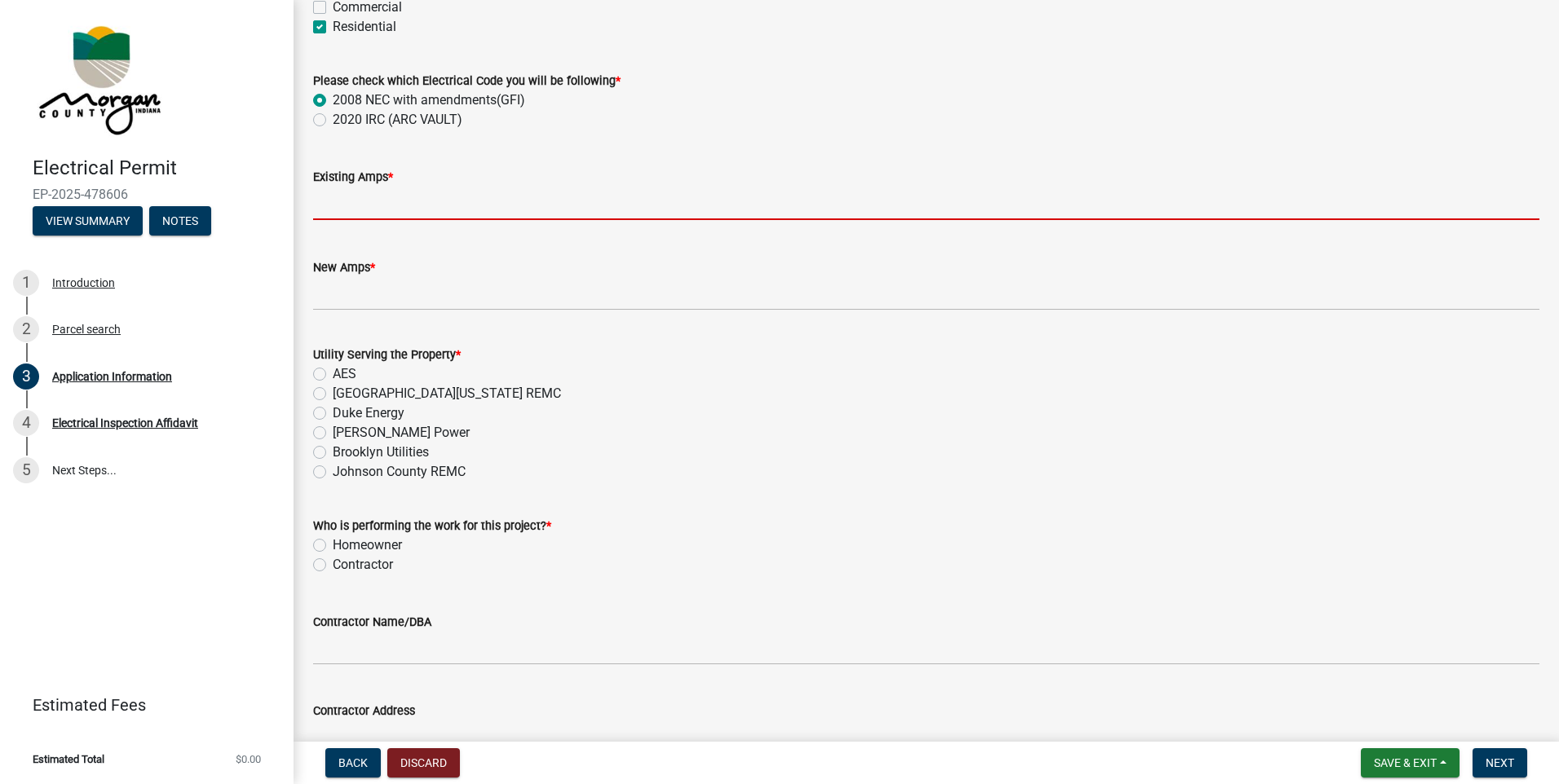
click at [301, 222] on div "Application Information share Share Property Information Owner Name * [PERSON_N…" at bounding box center [926, 91] width 1251 height 2100
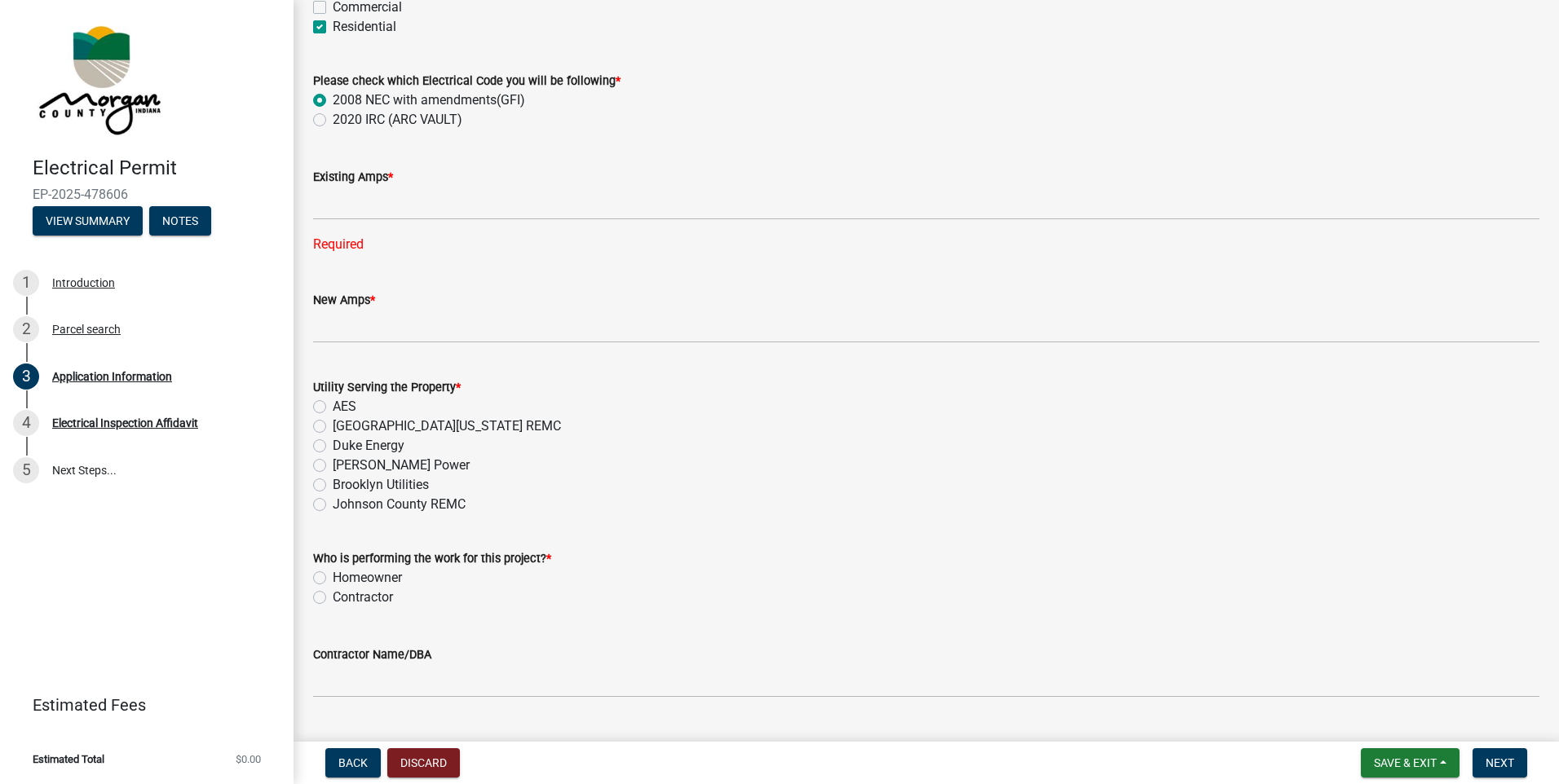
click at [332, 599] on label "Contractor" at bounding box center [362, 597] width 60 height 19
click at [332, 598] on input "Contractor" at bounding box center [338, 593] width 11 height 11
radio input "true"
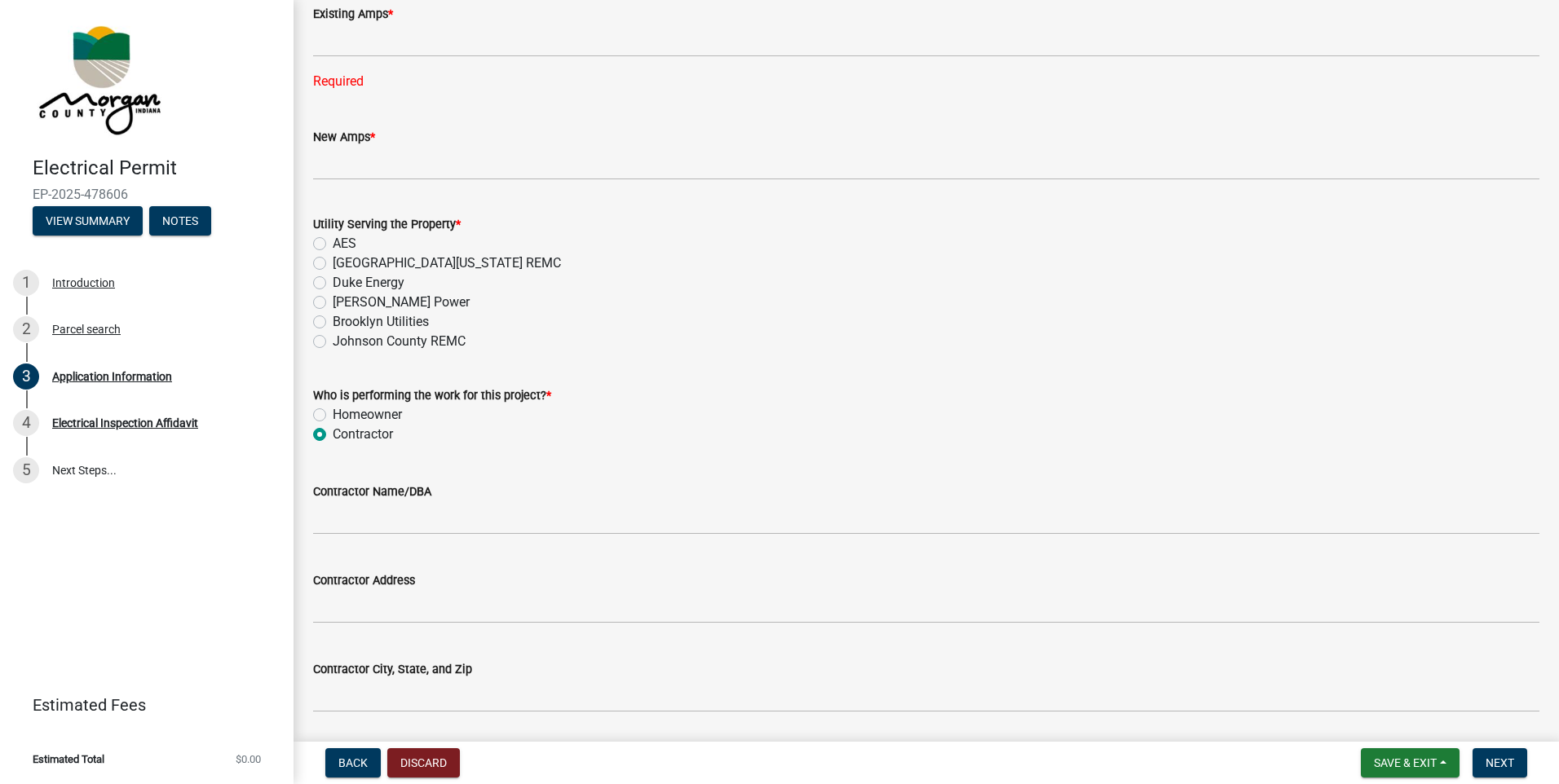
scroll to position [1386, 0]
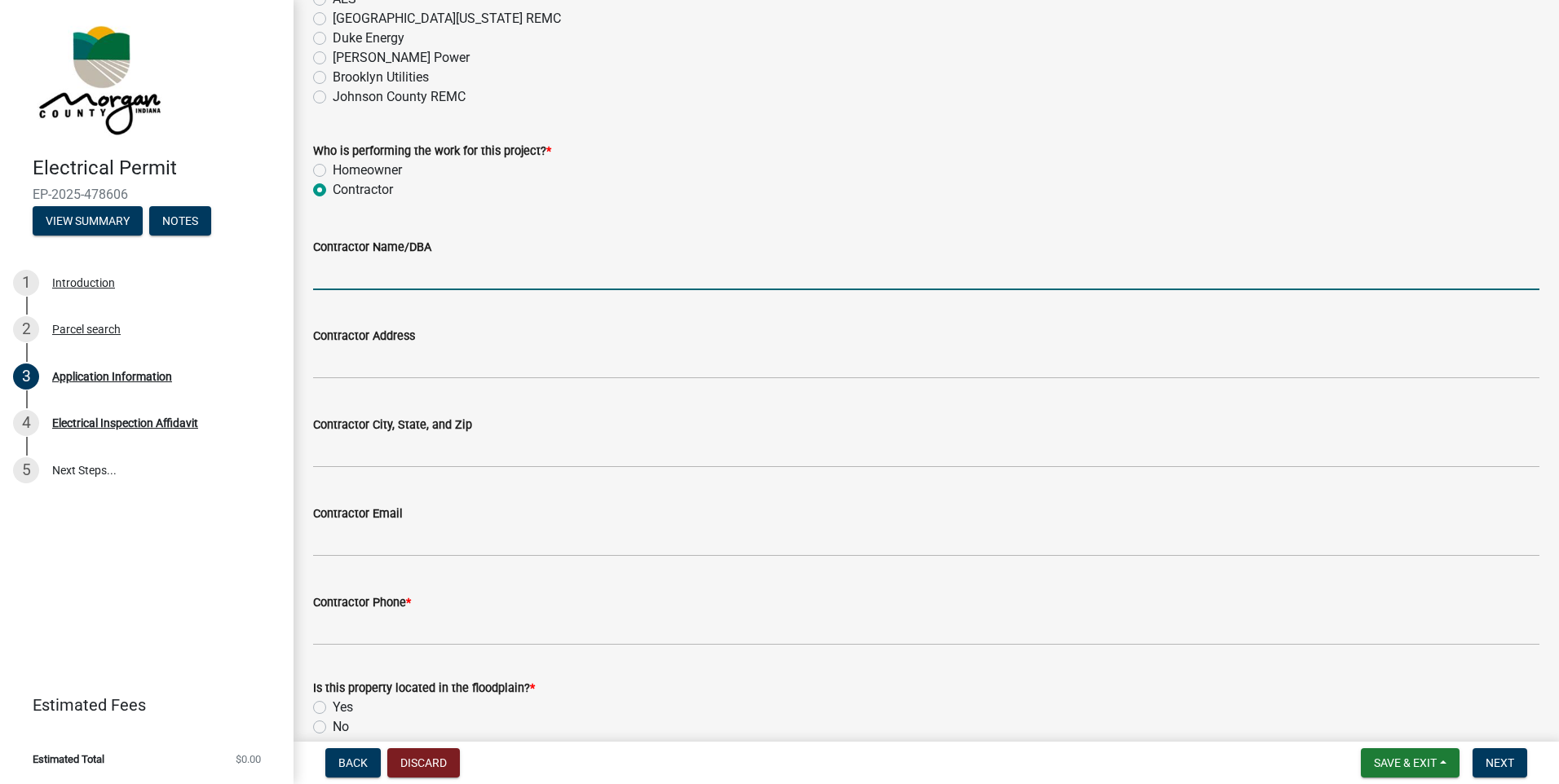
click at [394, 262] on input "Contractor Name/DBA" at bounding box center [926, 274] width 1227 height 34
click at [350, 268] on input "Contractor Name/DBA" at bounding box center [926, 274] width 1227 height 34
type input "LiveWire Consulting, Inc."
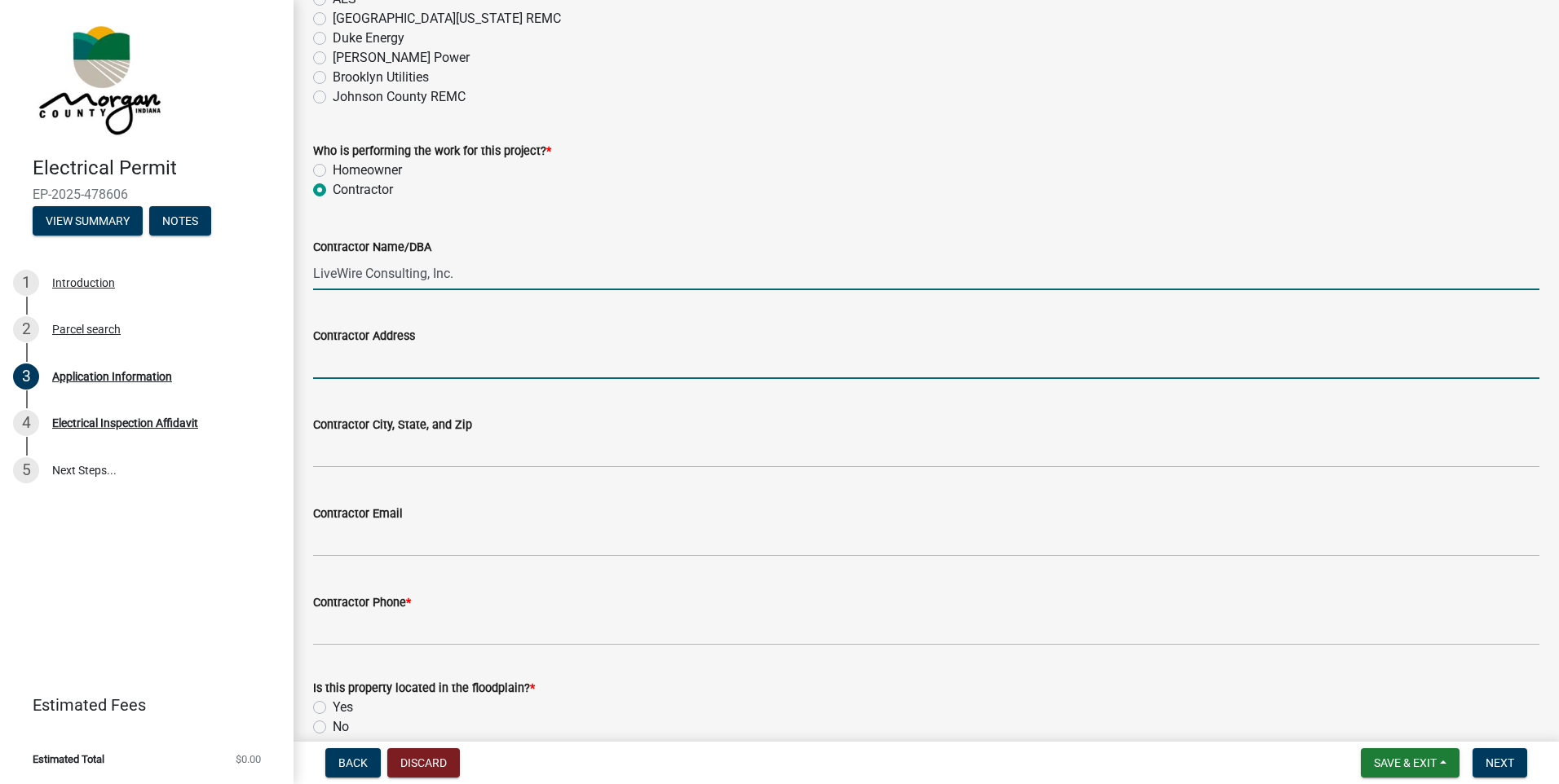
click at [386, 359] on input "Contractor Address" at bounding box center [926, 362] width 1227 height 34
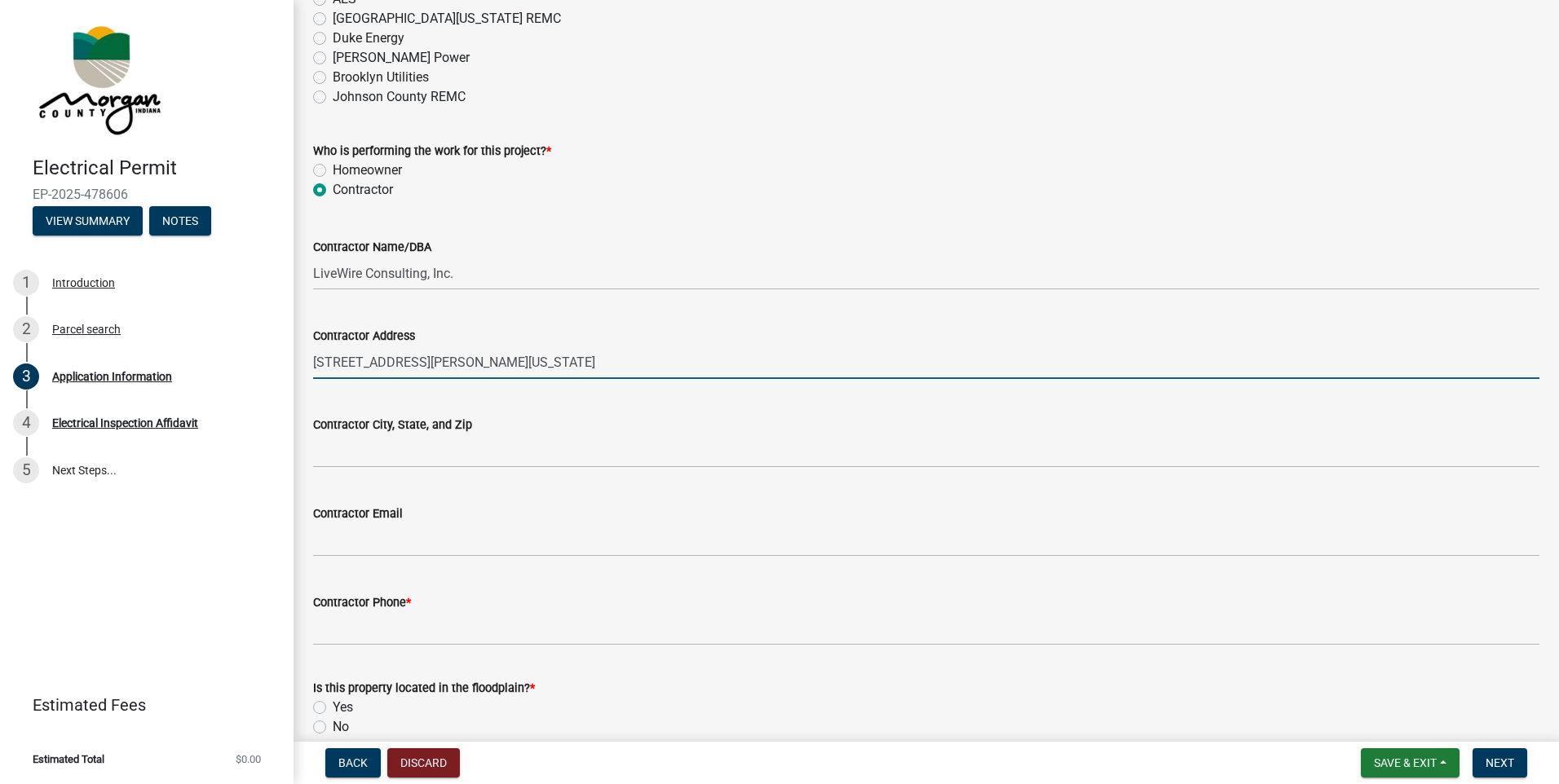
type input "[STREET_ADDRESS][PERSON_NAME][US_STATE]"
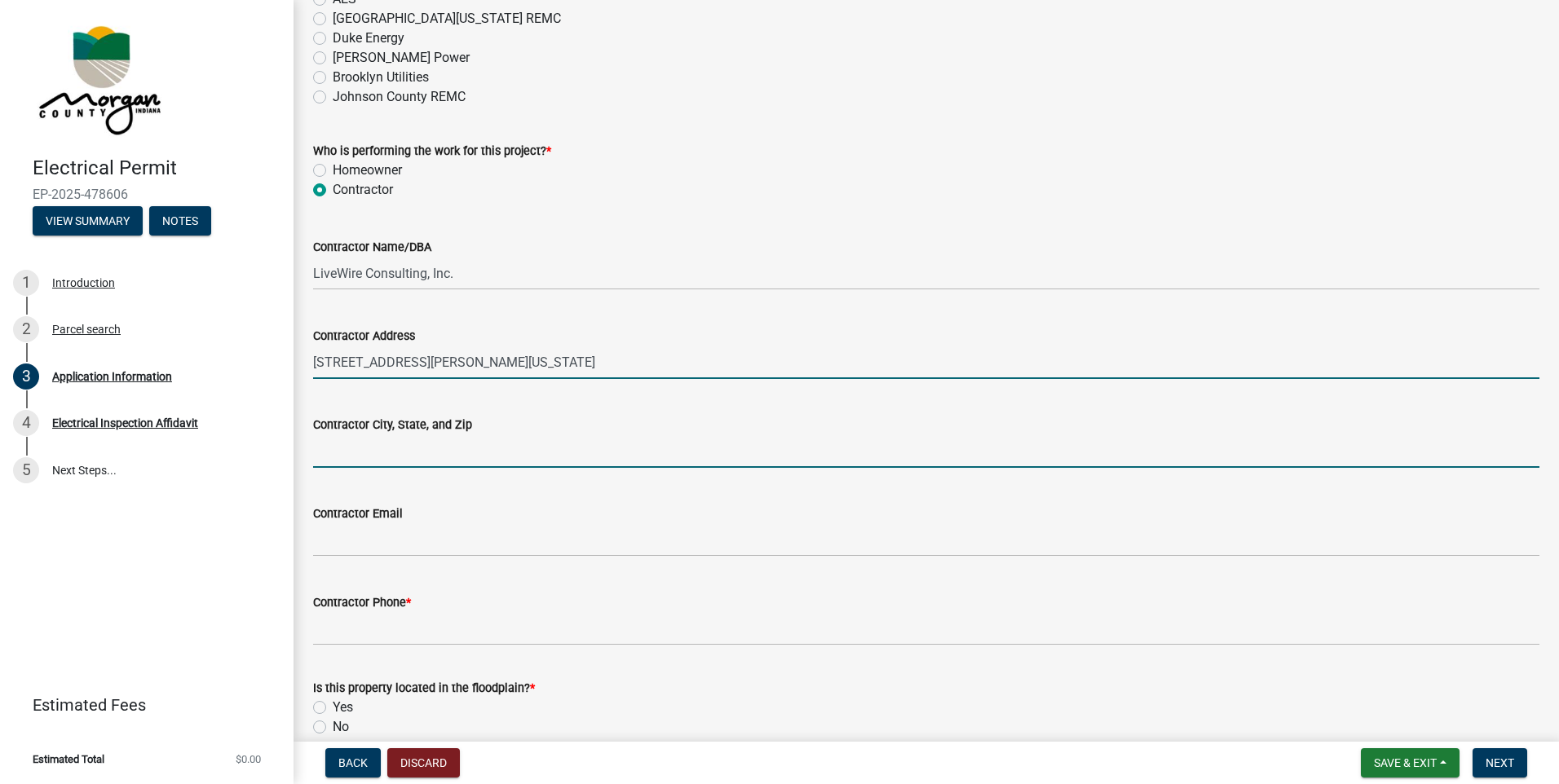
click at [362, 450] on input "Contractor City, State, and Zip" at bounding box center [926, 451] width 1227 height 34
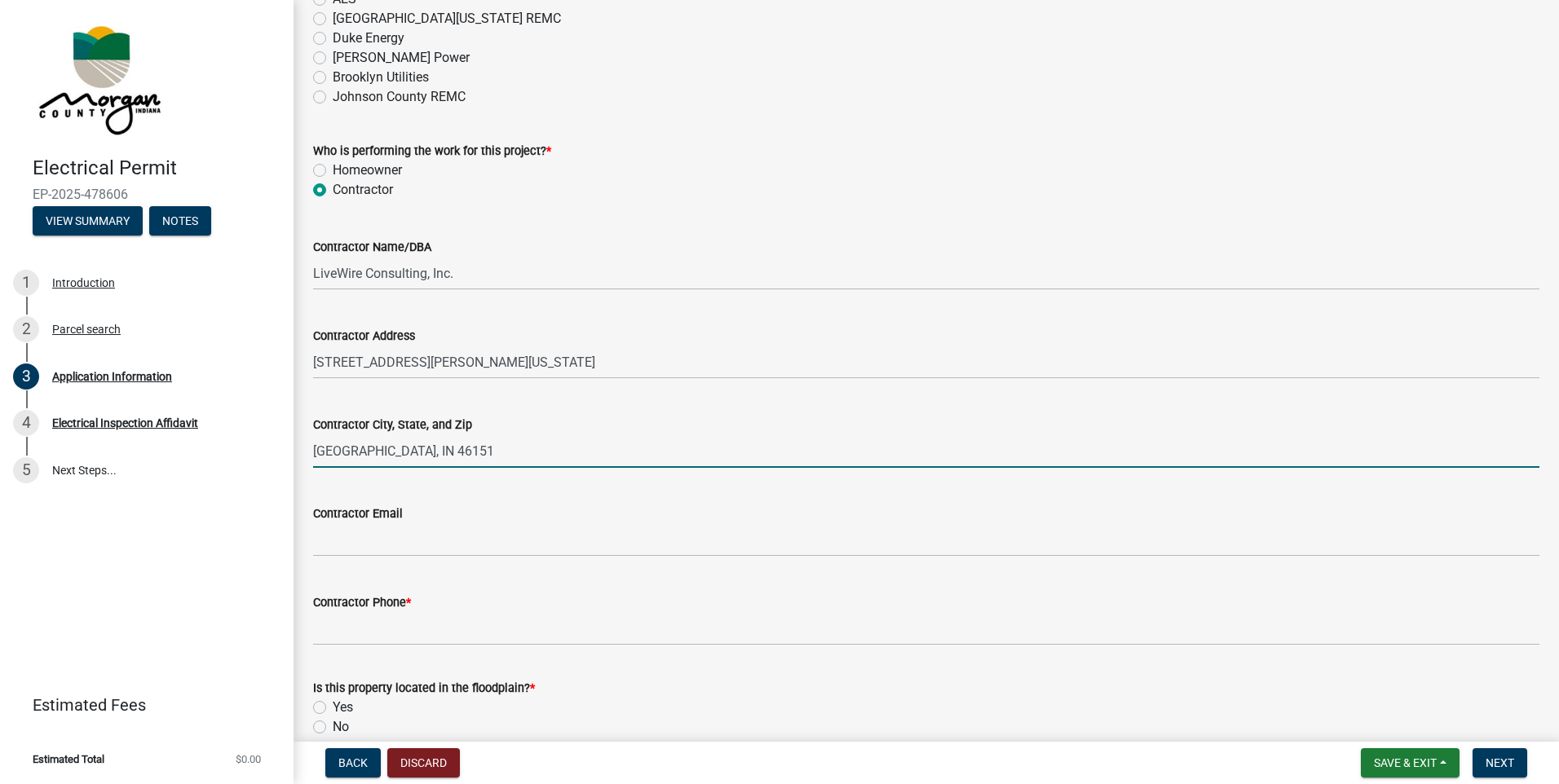
type input "[GEOGRAPHIC_DATA], IN 46151"
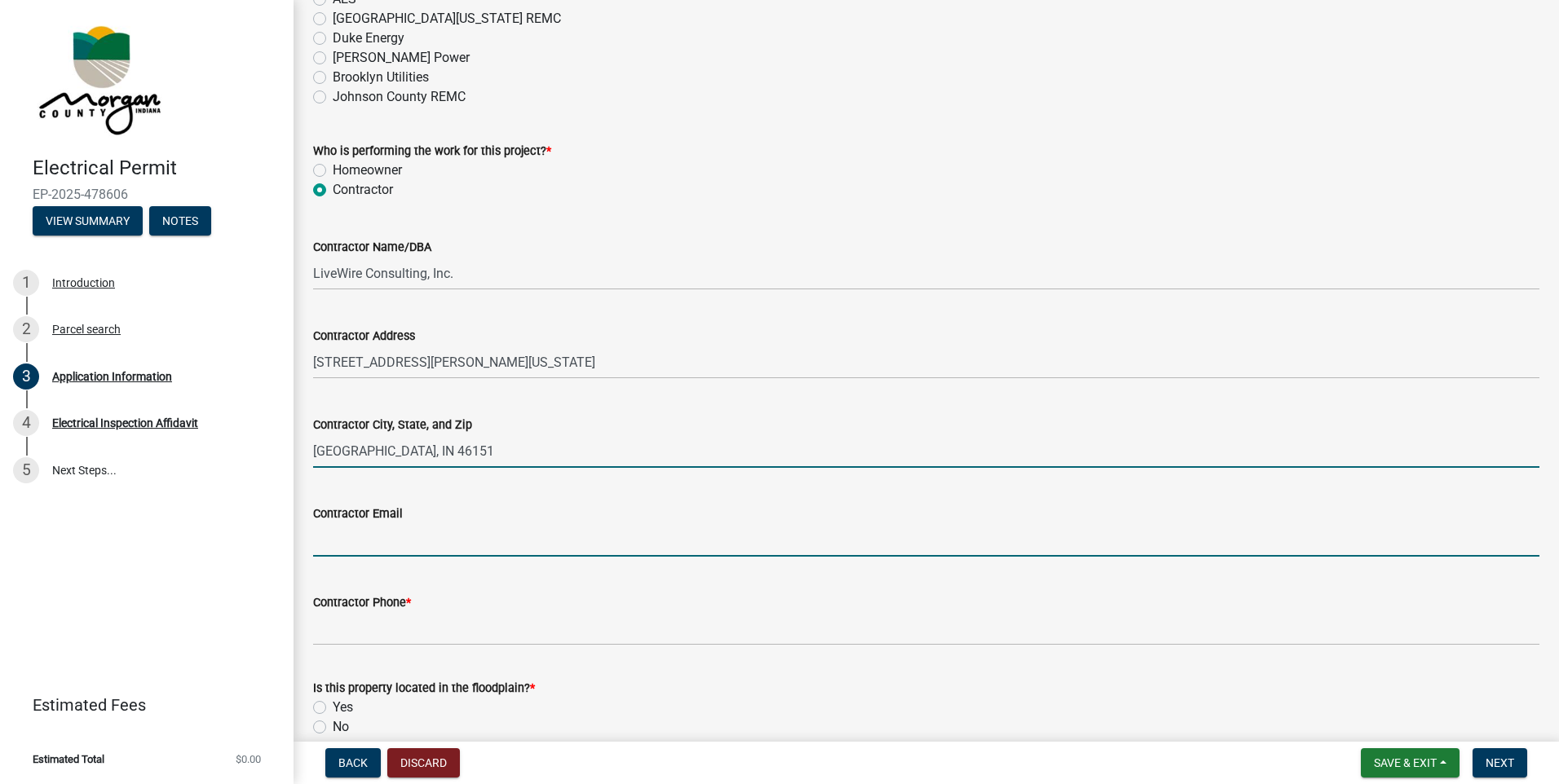
click at [377, 532] on input "Contractor Email" at bounding box center [926, 540] width 1227 height 34
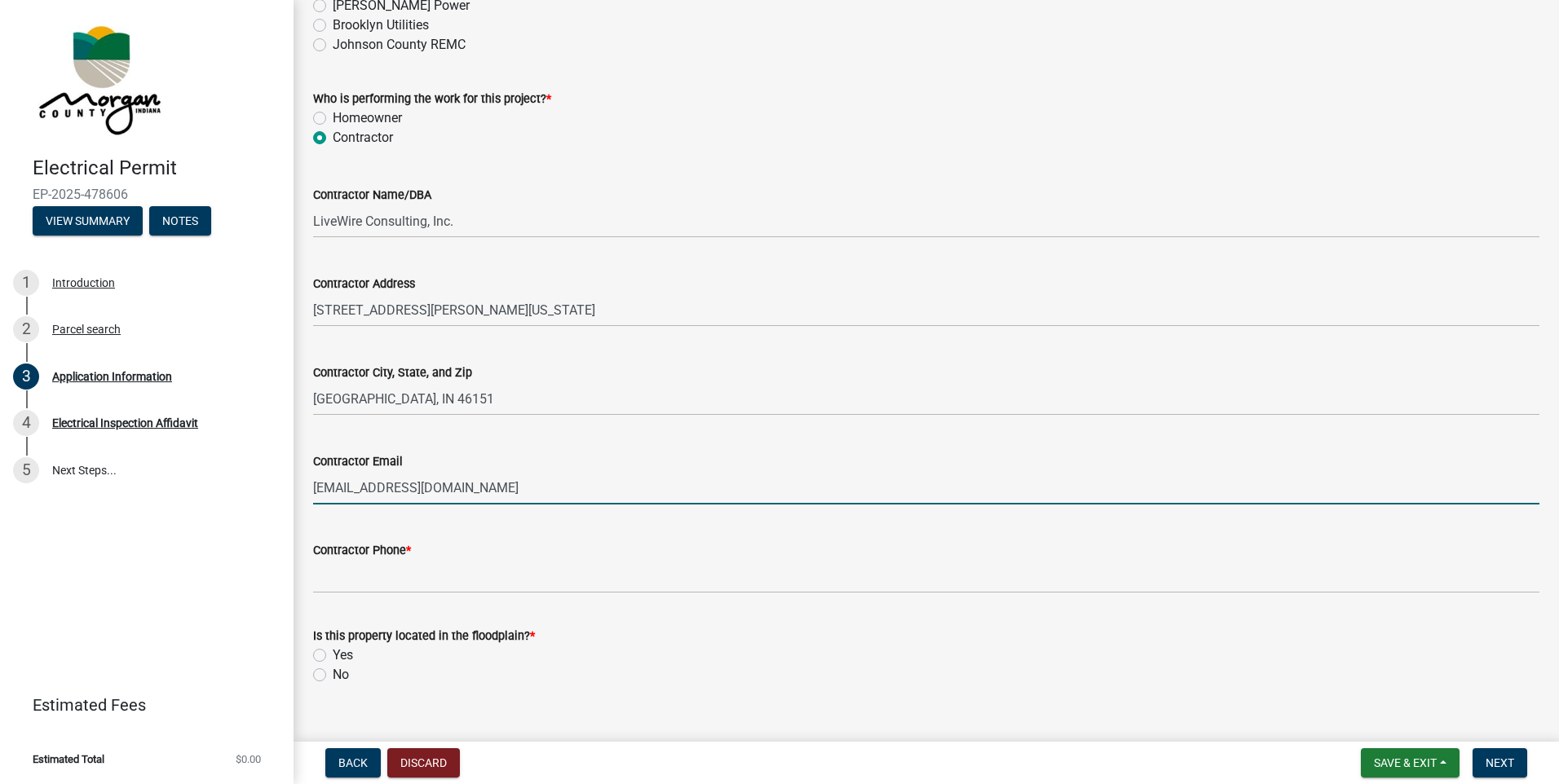
scroll to position [1465, 0]
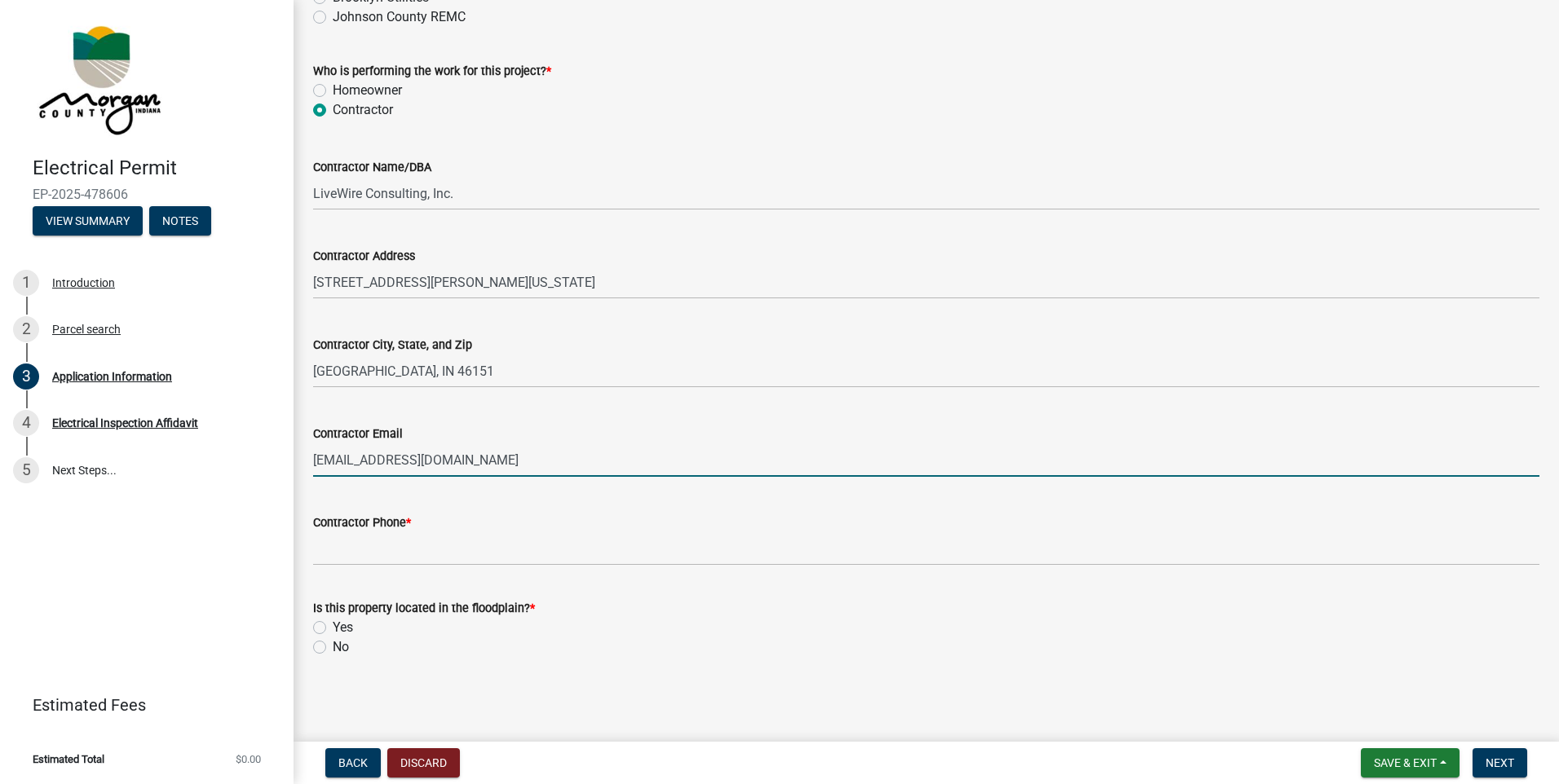
type input "[EMAIL_ADDRESS][DOMAIN_NAME]"
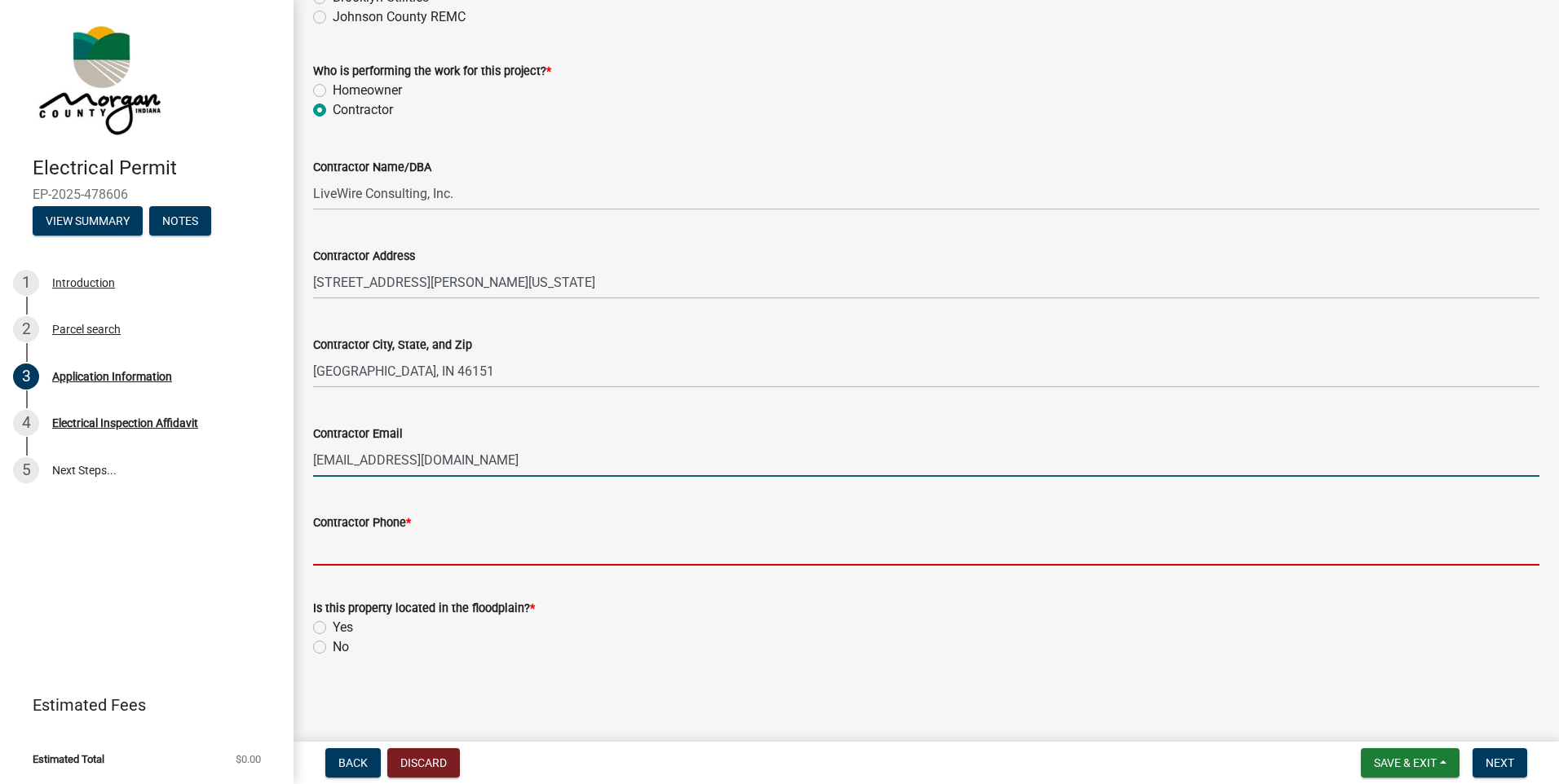
click at [387, 564] on input "Contractor Phone *" at bounding box center [926, 549] width 1227 height 34
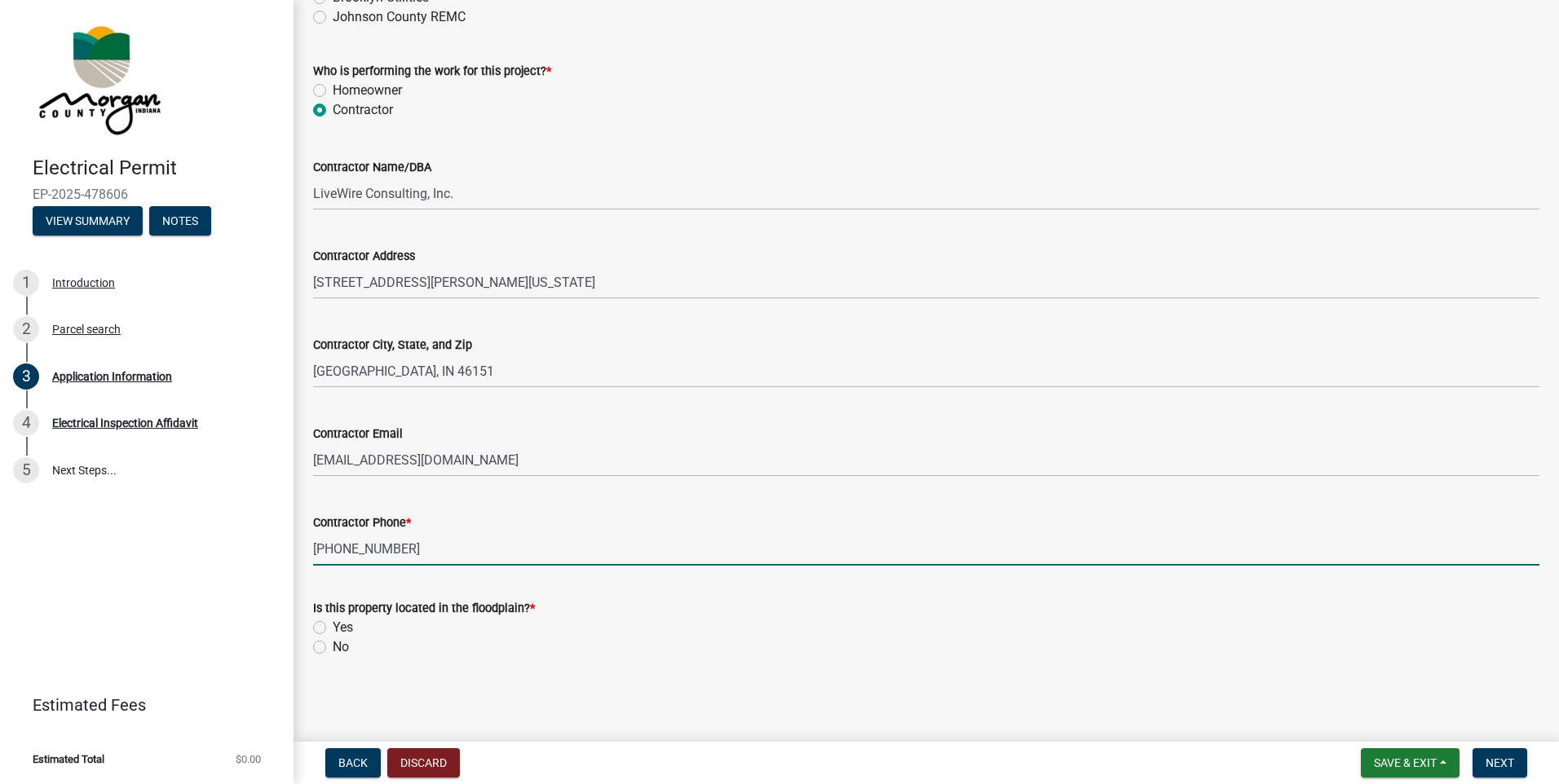
type input "[PHONE_NUMBER]"
click at [332, 648] on label "No" at bounding box center [340, 648] width 16 height 19
click at [332, 648] on input "No" at bounding box center [338, 643] width 11 height 11
radio input "true"
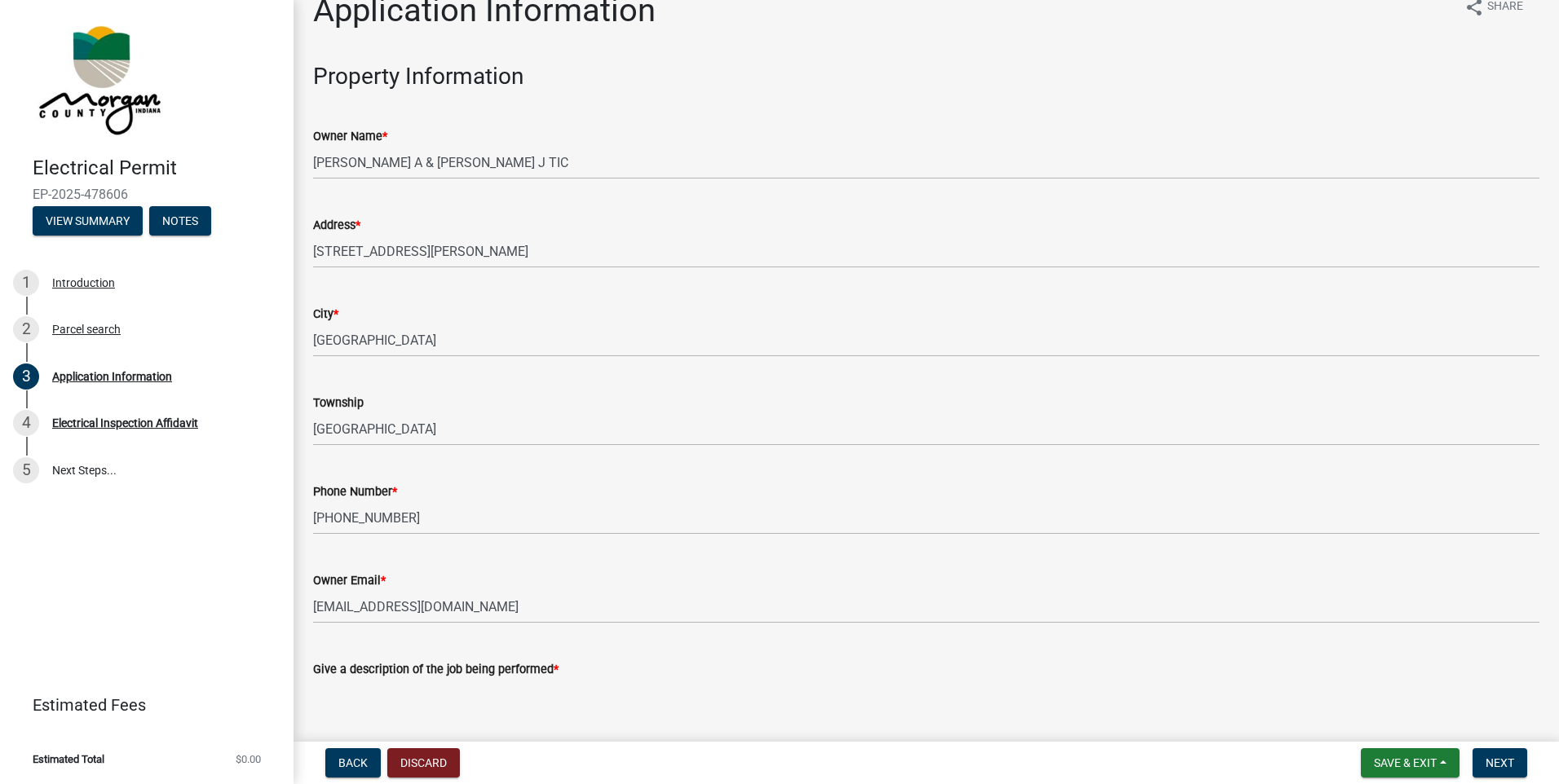
scroll to position [0, 0]
